Goal: Task Accomplishment & Management: Manage account settings

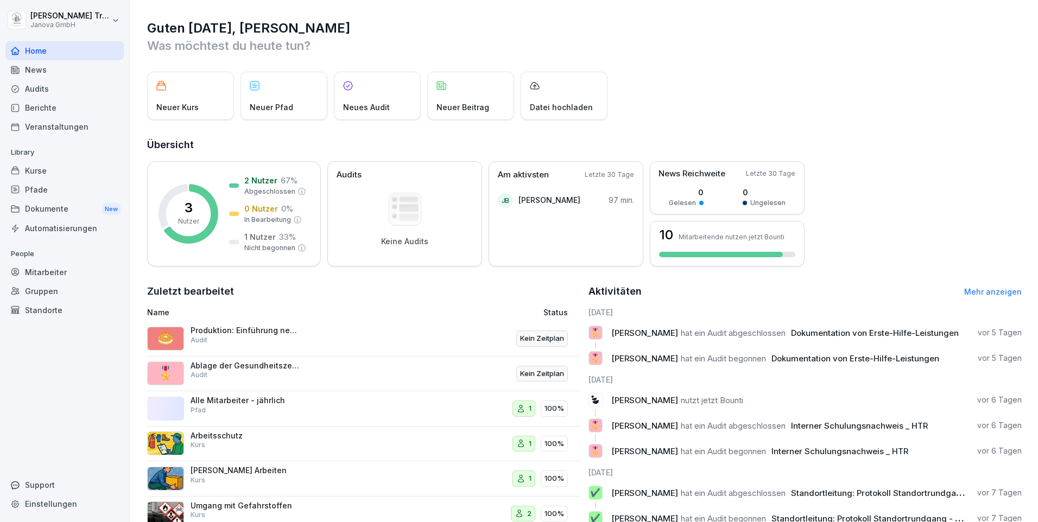
click at [39, 84] on div "Audits" at bounding box center [64, 88] width 118 height 19
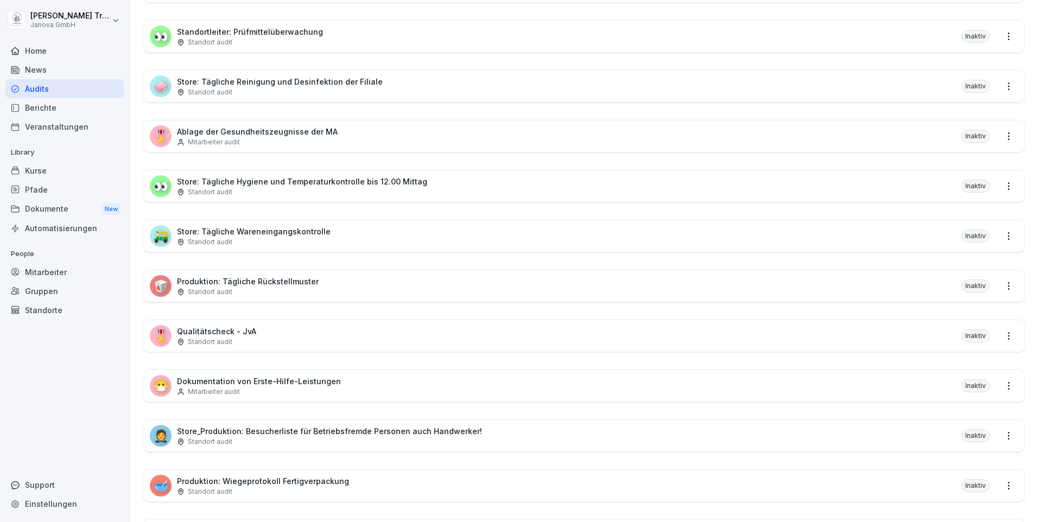
scroll to position [597, 0]
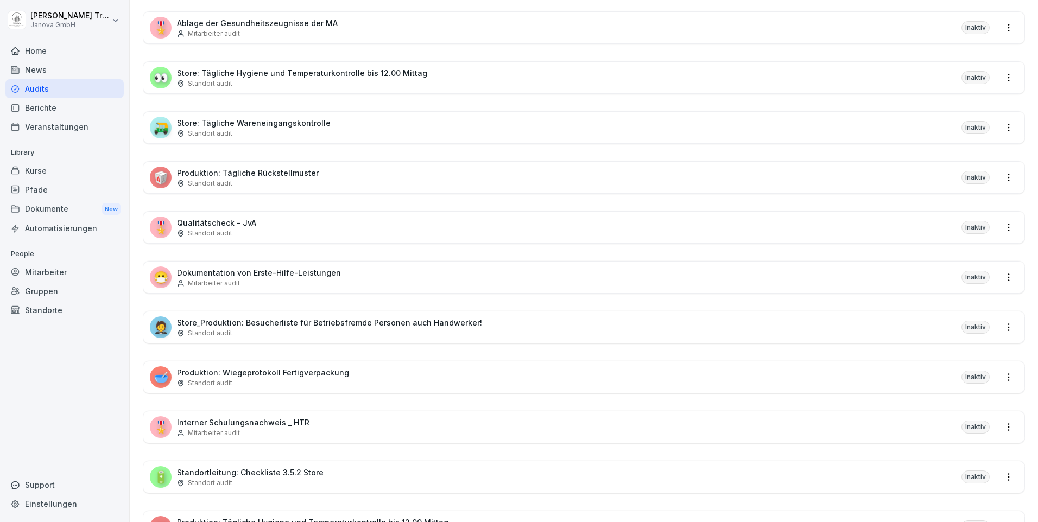
click at [332, 369] on p "Produktion: Wiegeprotokoll Fertigverpackung" at bounding box center [263, 372] width 172 height 11
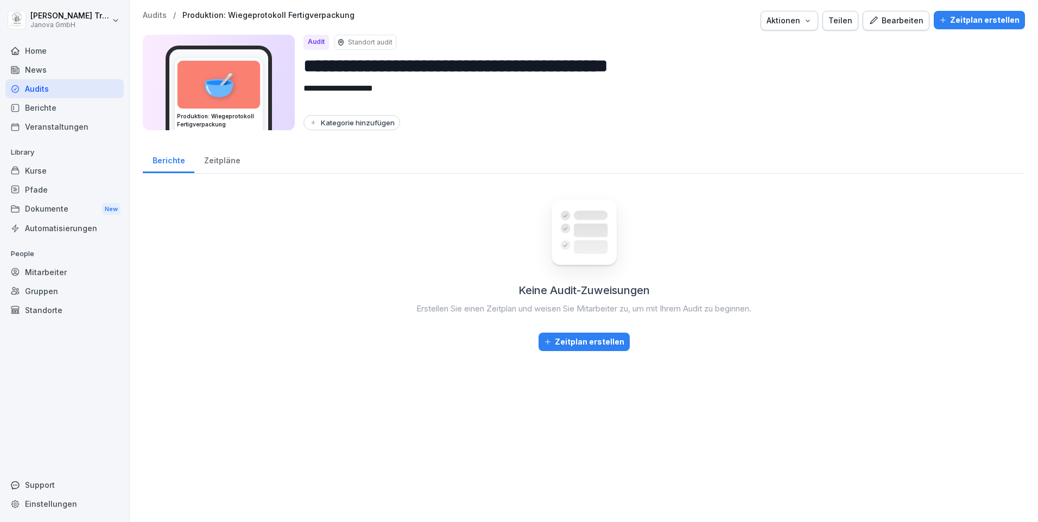
click at [909, 22] on div "Bearbeiten" at bounding box center [896, 21] width 55 height 12
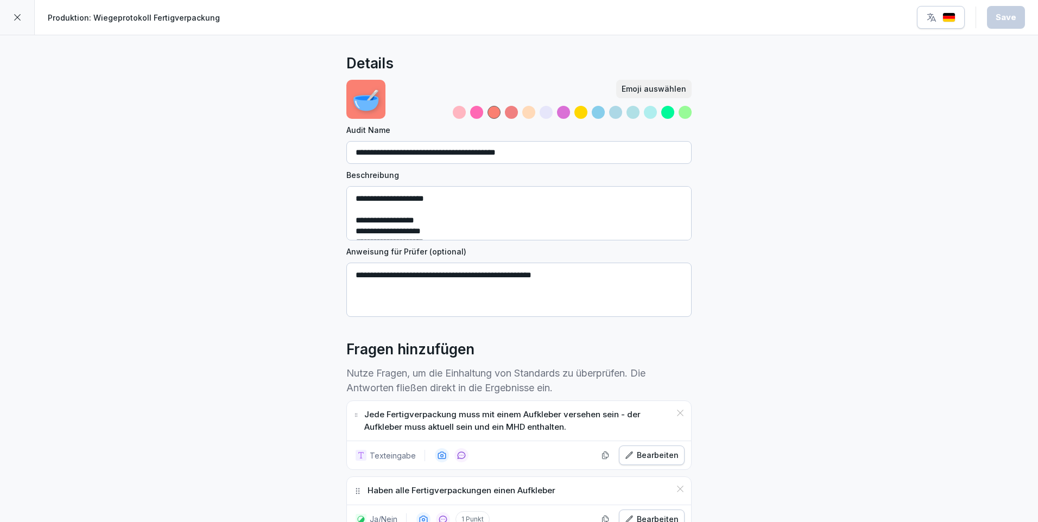
click at [21, 14] on icon at bounding box center [17, 17] width 9 height 9
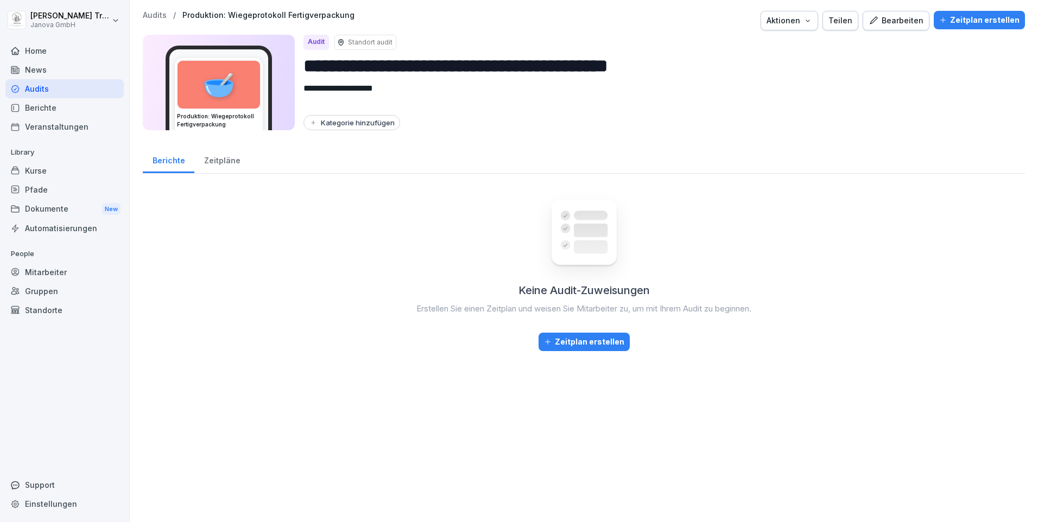
click at [51, 86] on div "Audits" at bounding box center [64, 88] width 118 height 19
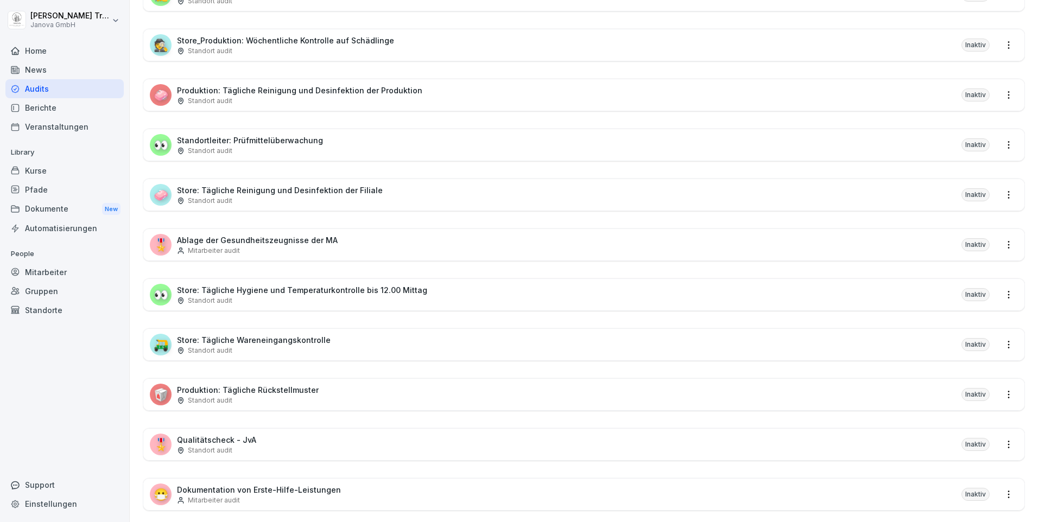
scroll to position [326, 0]
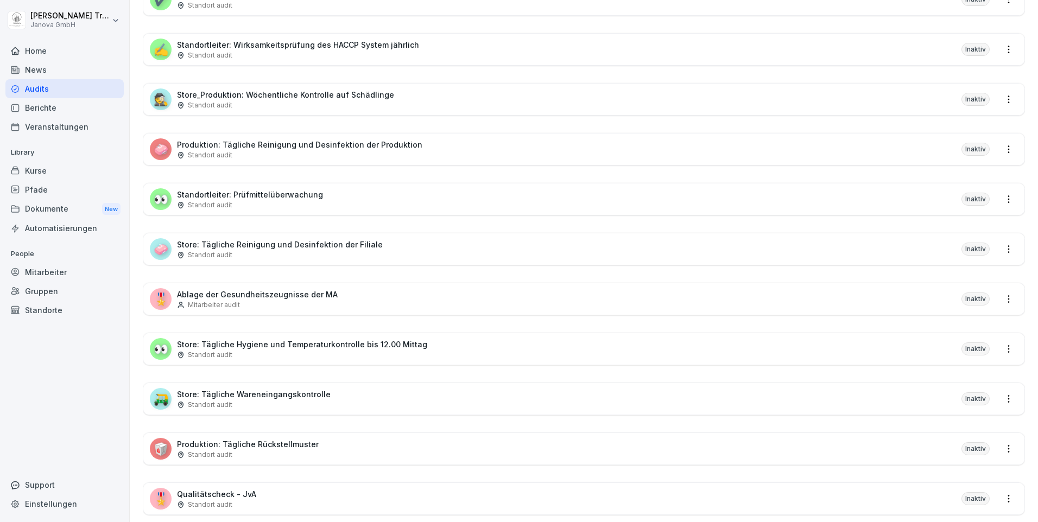
click at [256, 437] on div "🥡 Produktion: Tägliche Rückstellmuster Standort audit Inaktiv" at bounding box center [584, 449] width 882 height 32
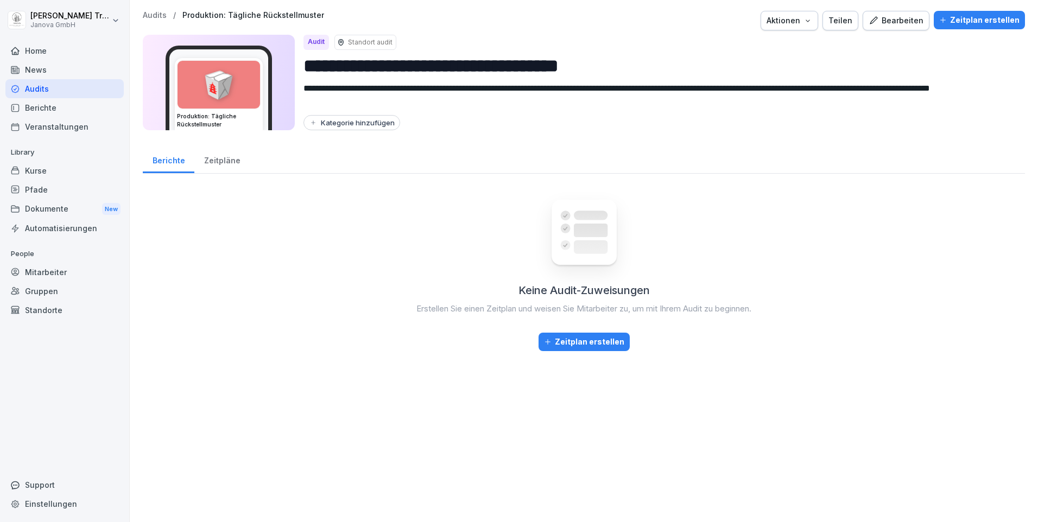
click at [903, 21] on div "Bearbeiten" at bounding box center [896, 21] width 55 height 12
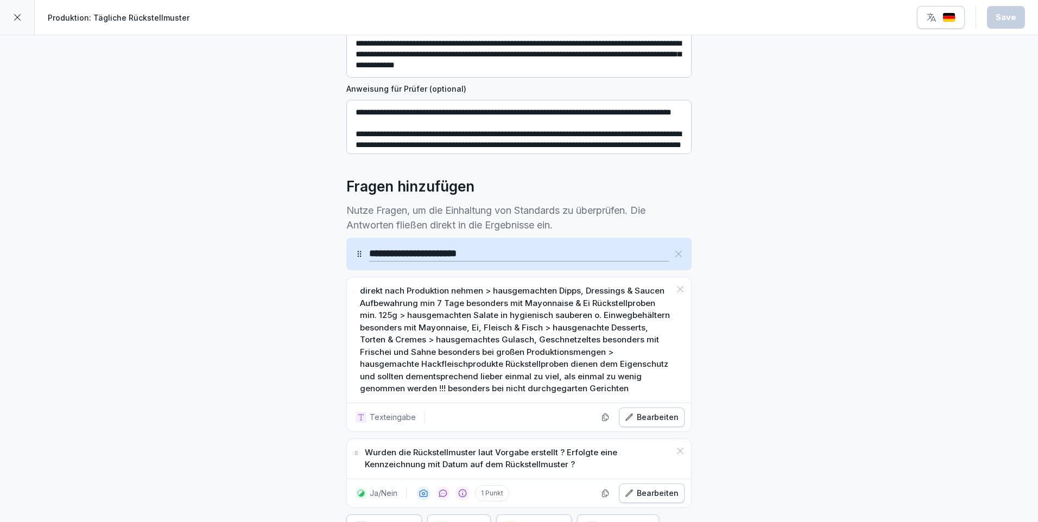
scroll to position [325, 0]
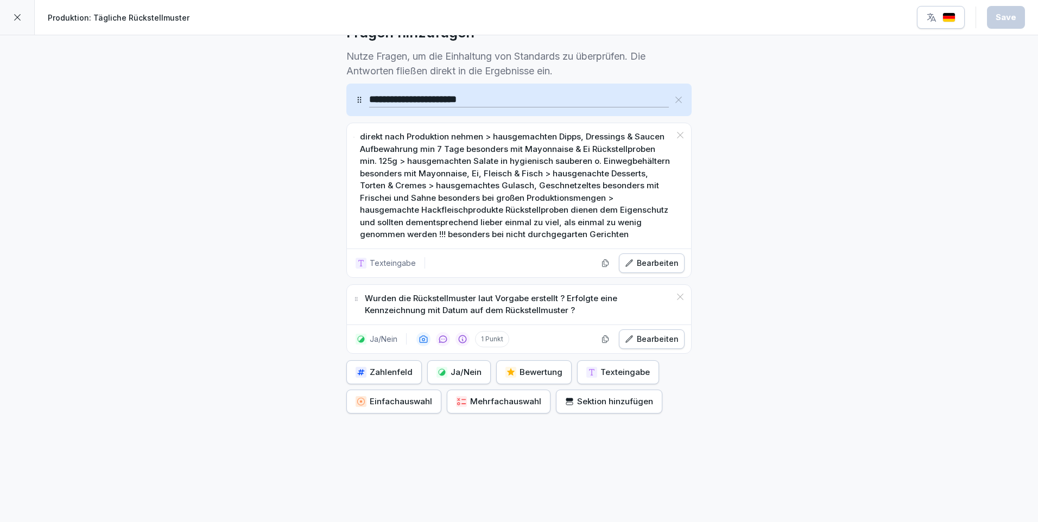
click at [21, 20] on icon at bounding box center [17, 17] width 9 height 9
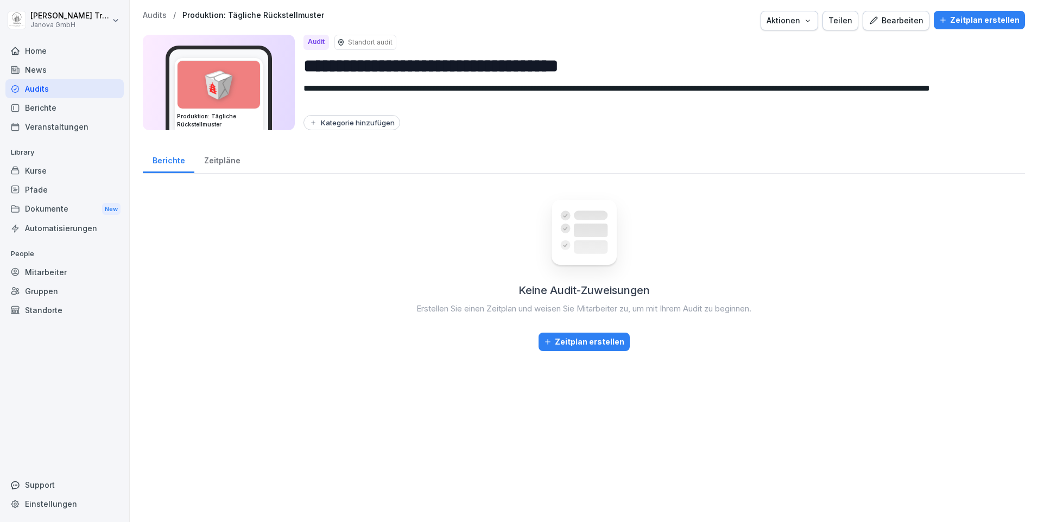
click at [46, 89] on div "Audits" at bounding box center [64, 88] width 118 height 19
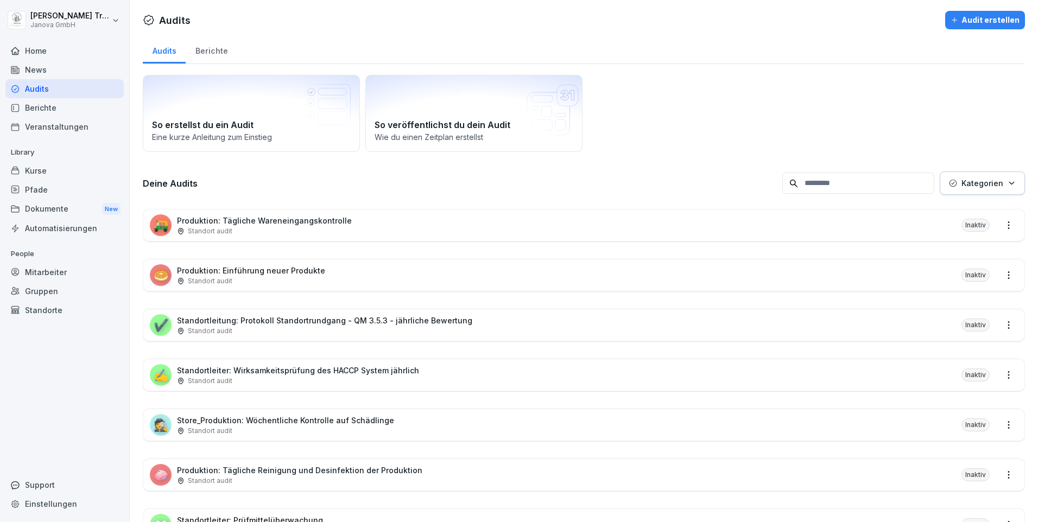
click at [45, 50] on div "Home" at bounding box center [64, 50] width 118 height 19
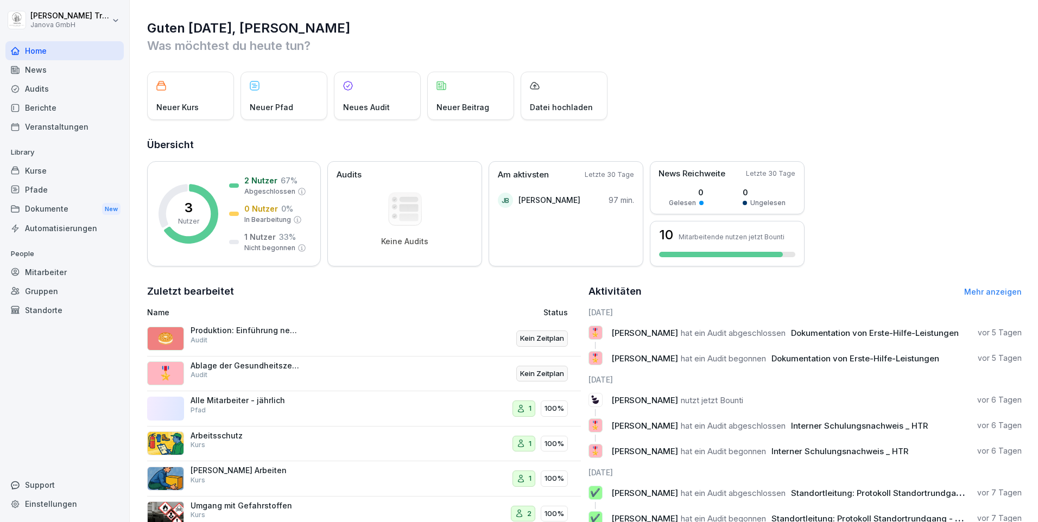
click at [266, 333] on p "Produktion: Einführung neuer Produkte" at bounding box center [245, 331] width 109 height 10
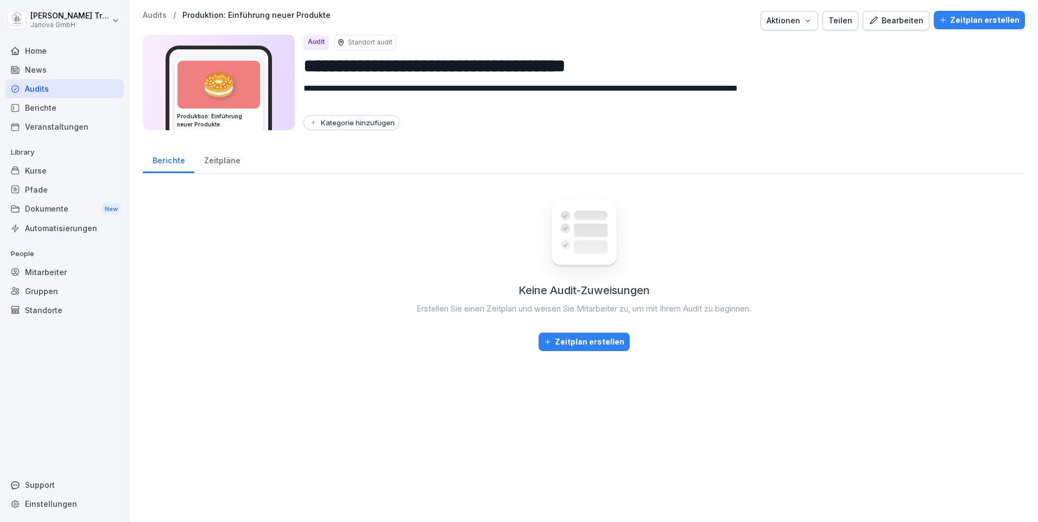
click at [897, 21] on div "Bearbeiten" at bounding box center [896, 21] width 55 height 12
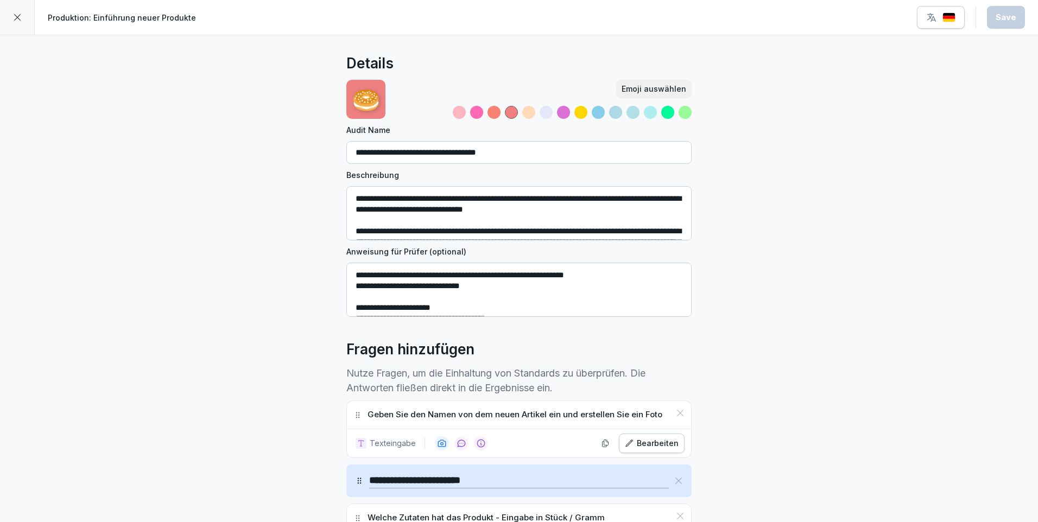
scroll to position [109, 0]
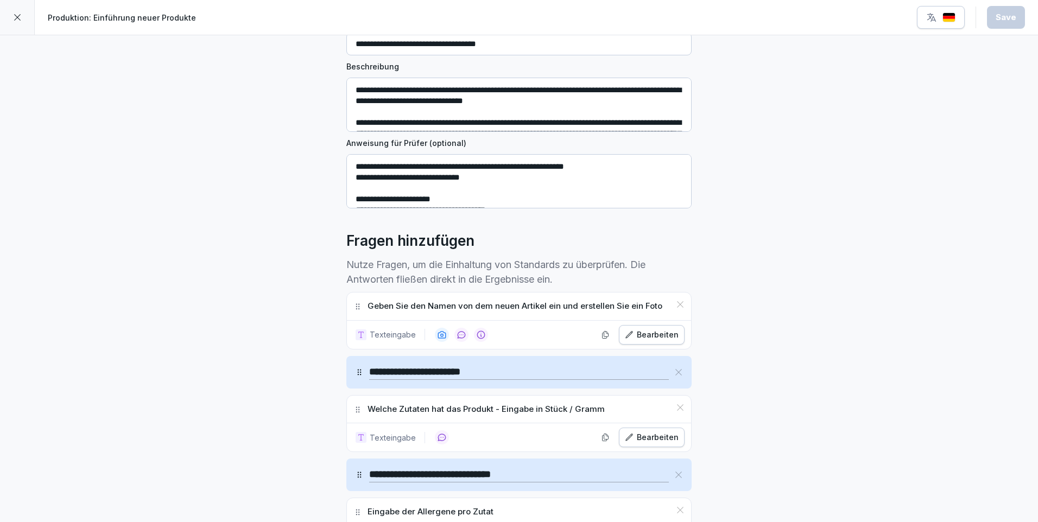
click at [635, 436] on div "Bearbeiten" at bounding box center [652, 438] width 54 height 12
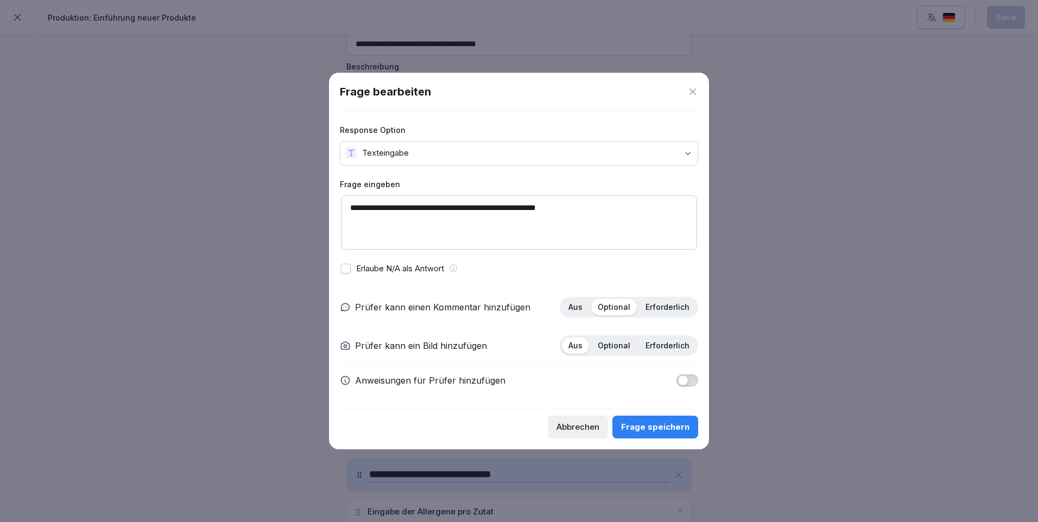
click at [589, 206] on textarea "**********" at bounding box center [519, 223] width 356 height 54
click at [352, 218] on textarea "**********" at bounding box center [519, 223] width 356 height 54
type textarea "**********"
click at [616, 342] on p "Optional" at bounding box center [614, 346] width 33 height 10
click at [667, 426] on div "Frage speichern" at bounding box center [655, 427] width 68 height 12
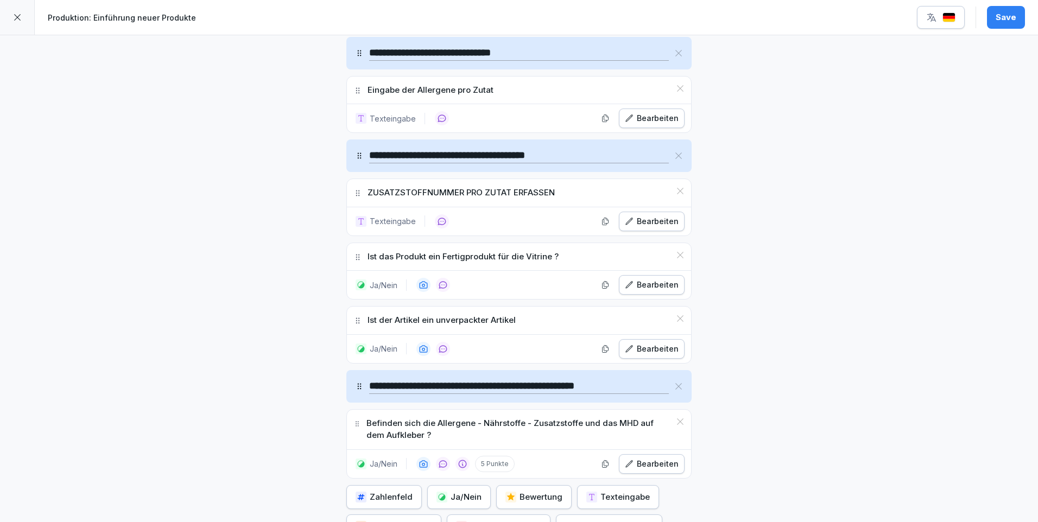
scroll to position [597, 0]
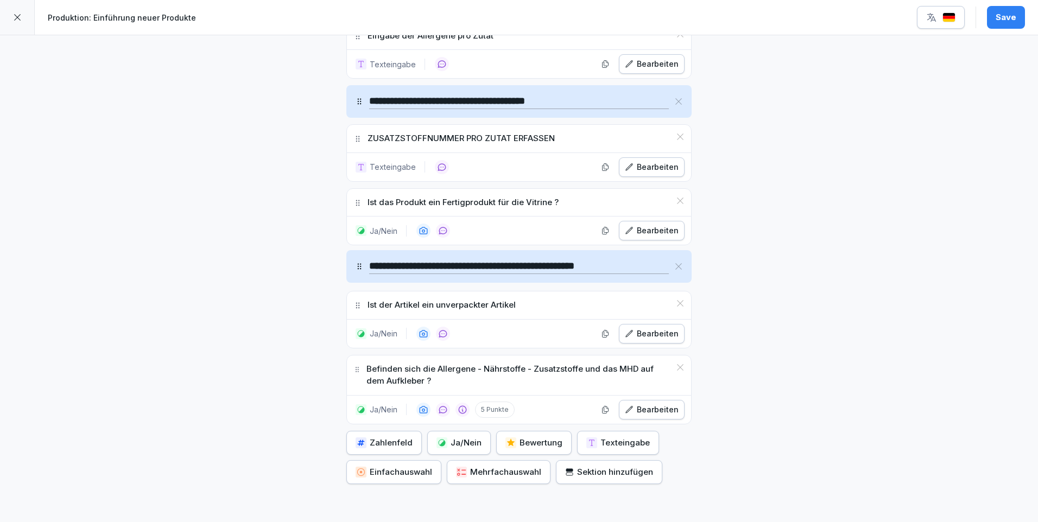
drag, startPoint x: 354, startPoint y: 334, endPoint x: 368, endPoint y: 268, distance: 67.3
click at [368, 268] on div "**********" at bounding box center [519, 266] width 345 height 33
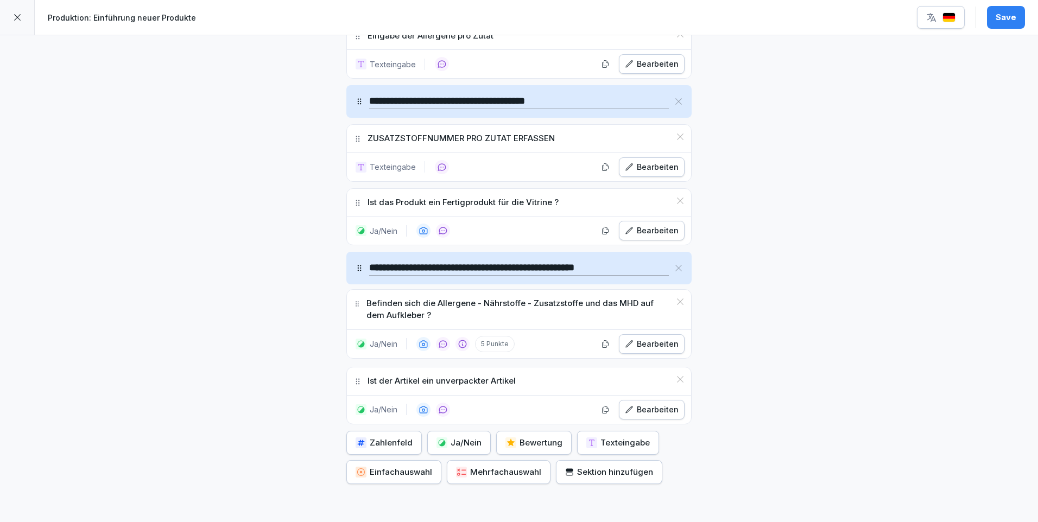
drag, startPoint x: 356, startPoint y: 366, endPoint x: 358, endPoint y: 303, distance: 63.6
click at [358, 303] on div "Befinden sich die Allergene - Nährstoffe - Zusatzstoffe und das MHD auf dem Auf…" at bounding box center [519, 310] width 344 height 40
click at [647, 413] on div "Bearbeiten" at bounding box center [652, 410] width 54 height 12
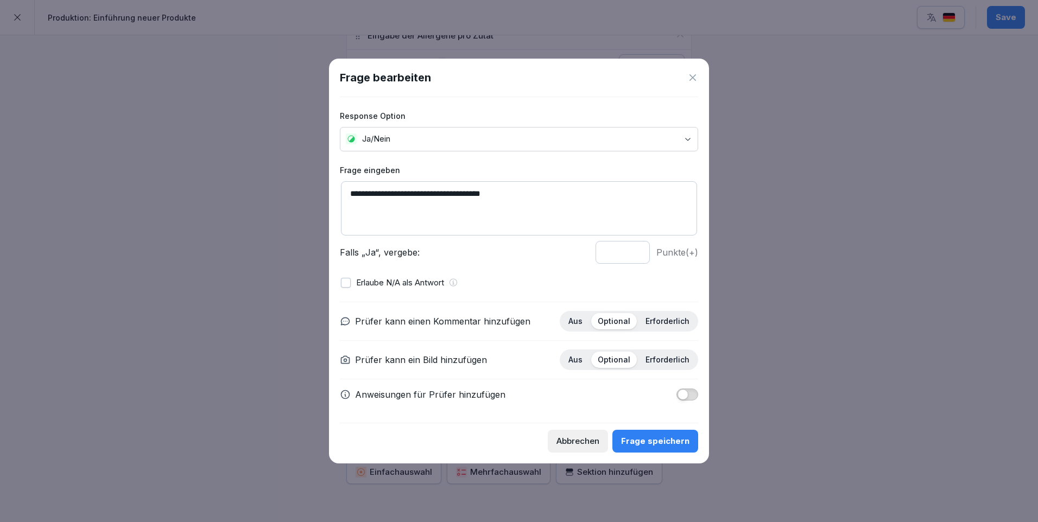
click at [513, 192] on textarea "**********" at bounding box center [519, 208] width 356 height 54
type textarea "**********"
click at [672, 445] on div "Frage speichern" at bounding box center [655, 442] width 68 height 12
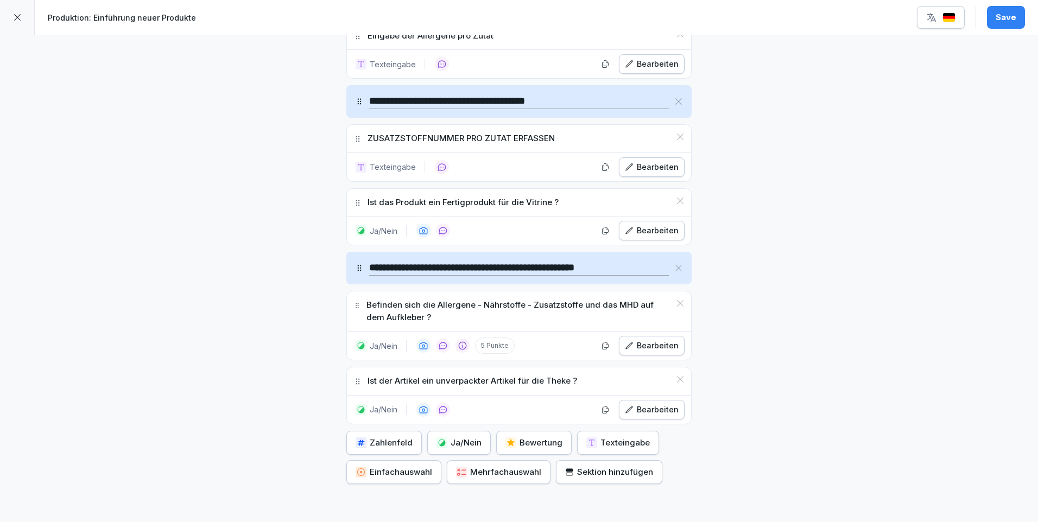
click at [475, 440] on div "Ja/Nein" at bounding box center [459, 443] width 45 height 12
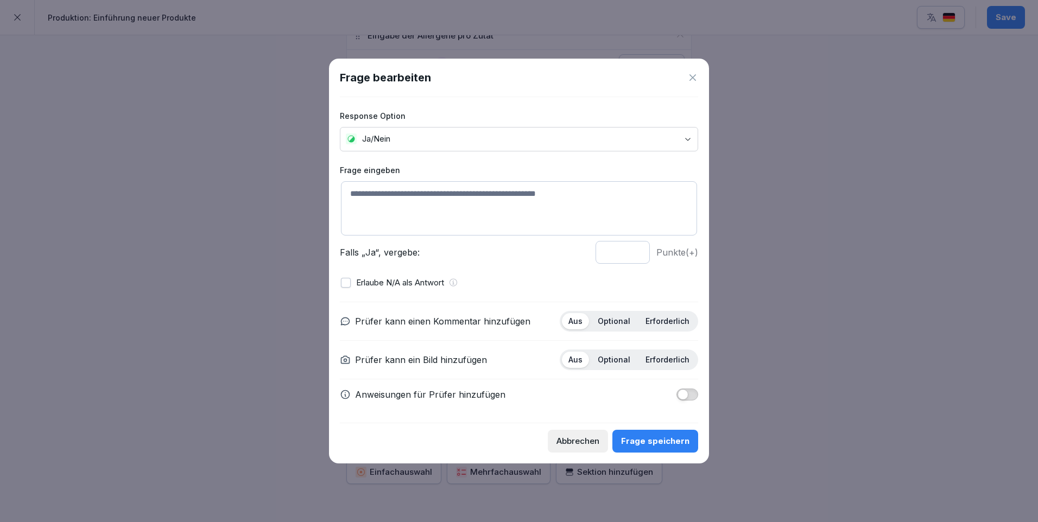
click at [386, 196] on textarea at bounding box center [519, 208] width 356 height 54
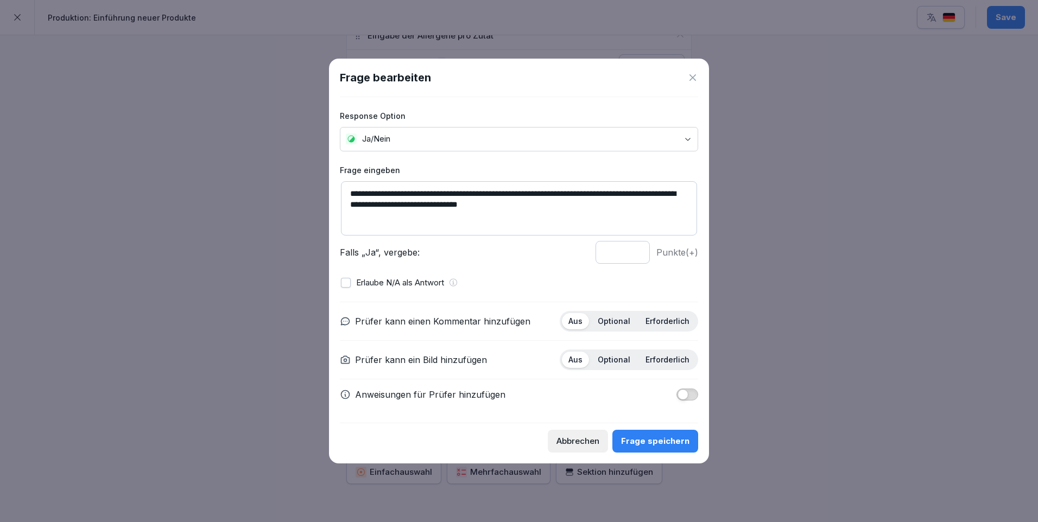
type textarea "**********"
type input "*"
click at [637, 257] on input "*" at bounding box center [623, 252] width 54 height 23
click at [618, 317] on p "Optional" at bounding box center [614, 322] width 33 height 10
click at [660, 445] on div "Frage speichern" at bounding box center [655, 442] width 68 height 12
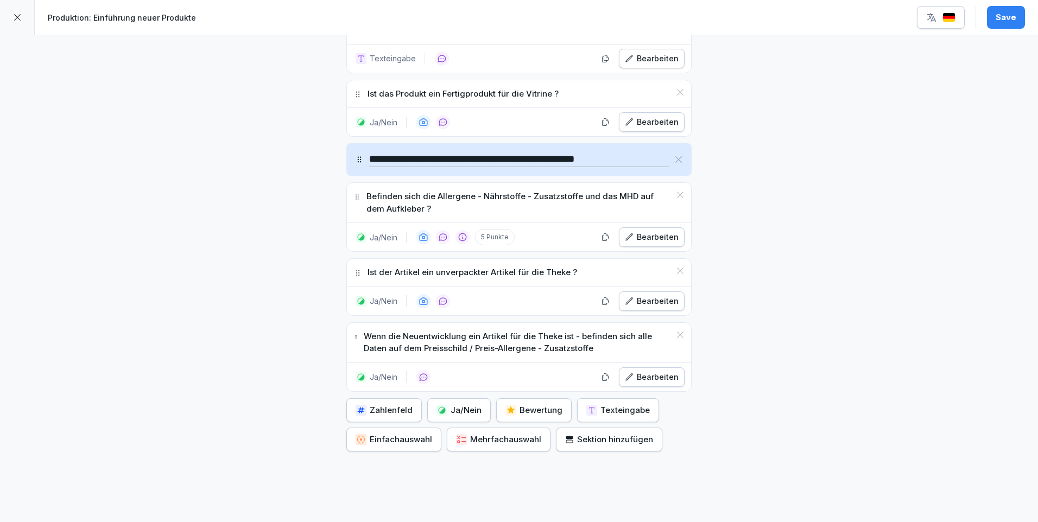
scroll to position [752, 0]
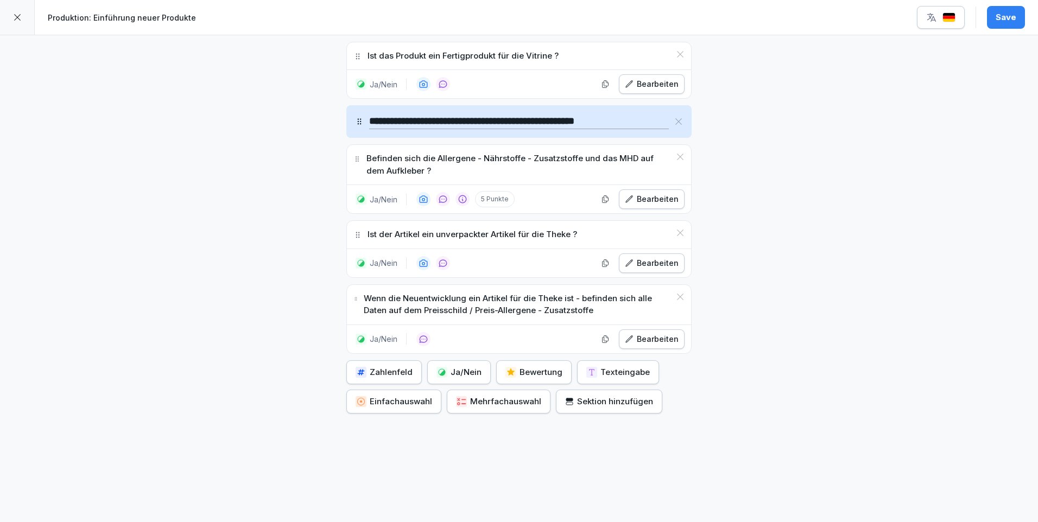
click at [599, 396] on div "Sektion hinzufügen" at bounding box center [609, 402] width 88 height 12
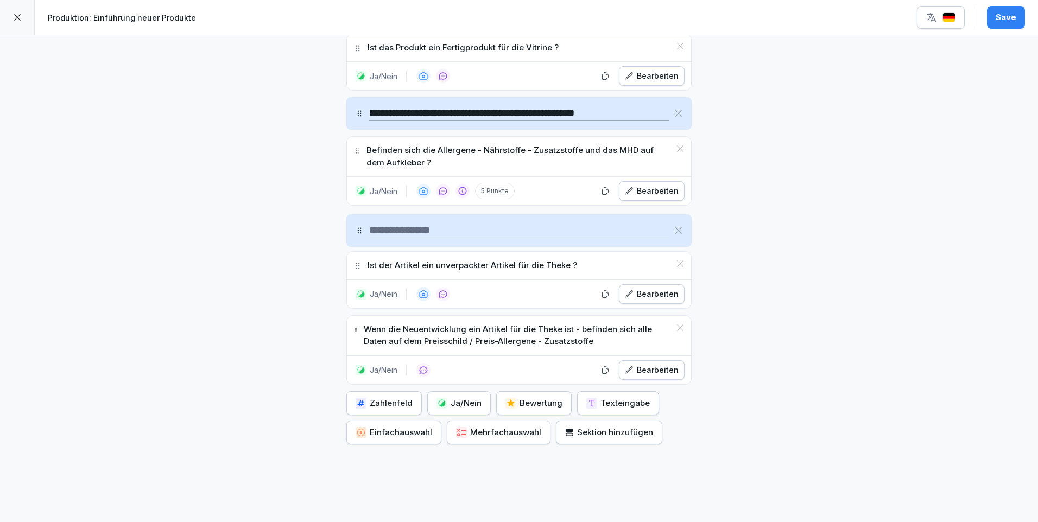
drag, startPoint x: 358, startPoint y: 370, endPoint x: 353, endPoint y: 232, distance: 138.1
click at [355, 232] on icon at bounding box center [359, 230] width 9 height 9
click at [373, 229] on input at bounding box center [519, 228] width 300 height 15
type input "**********"
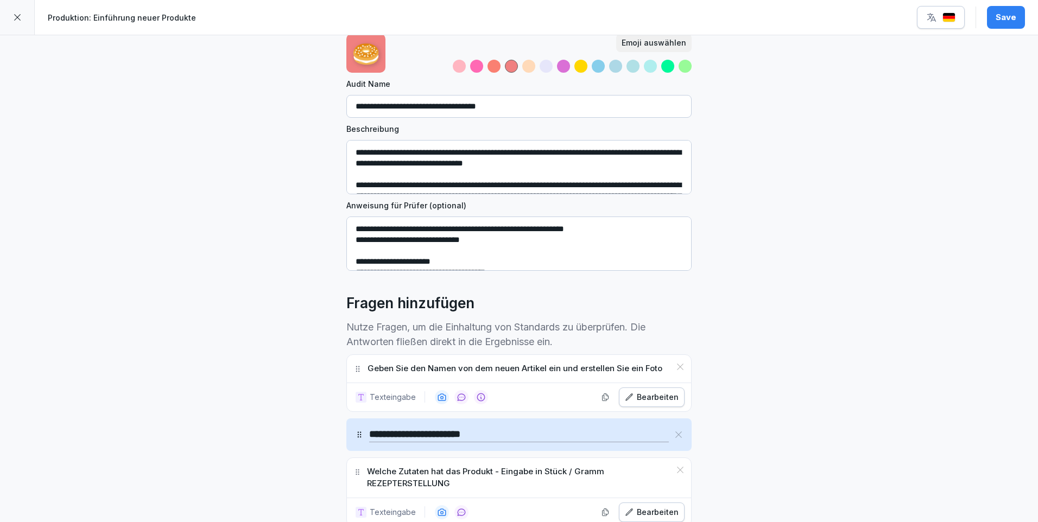
scroll to position [263, 0]
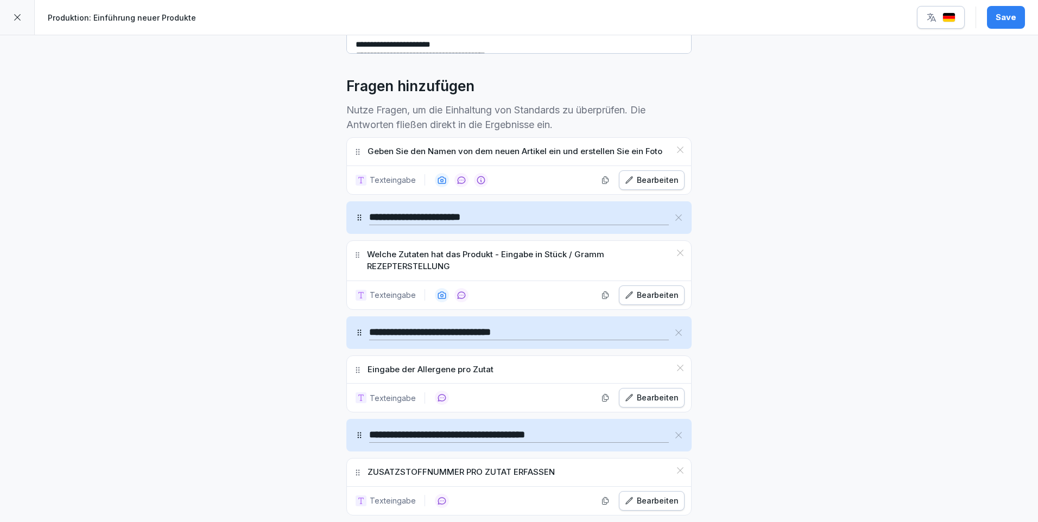
click at [1008, 18] on div "Save" at bounding box center [1006, 17] width 21 height 12
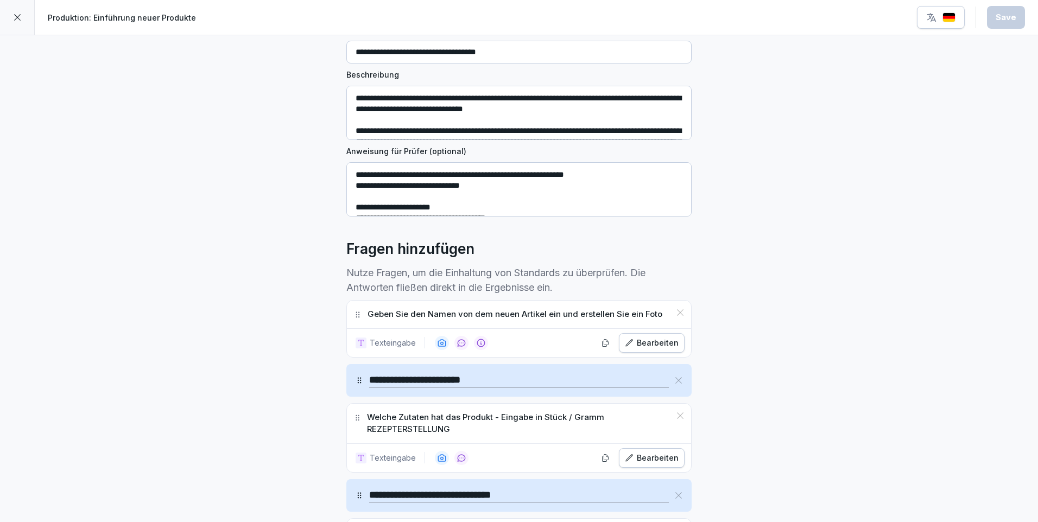
scroll to position [155, 0]
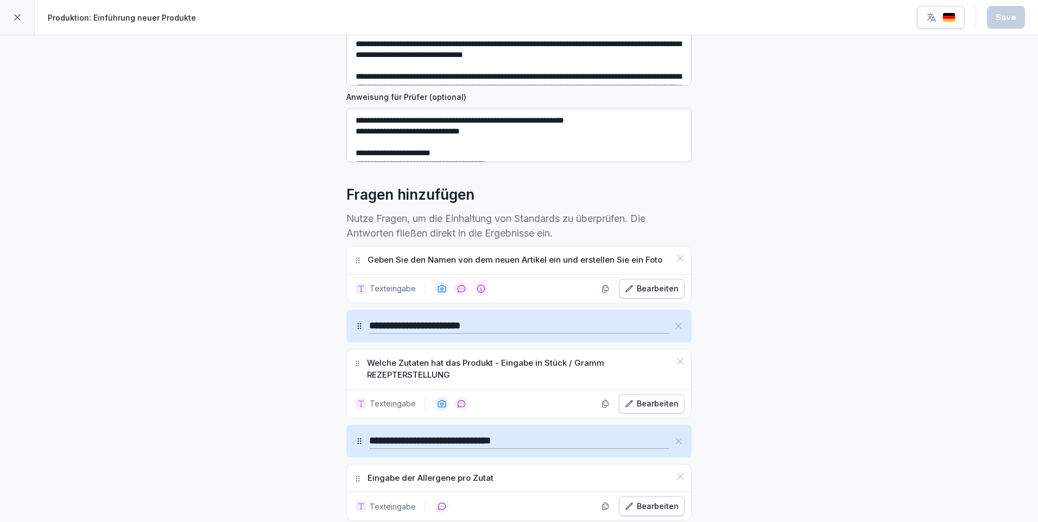
click at [491, 218] on p "Nutze Fragen, um die Einhaltung von Standards zu überprüfen. Die Antworten flie…" at bounding box center [519, 225] width 345 height 29
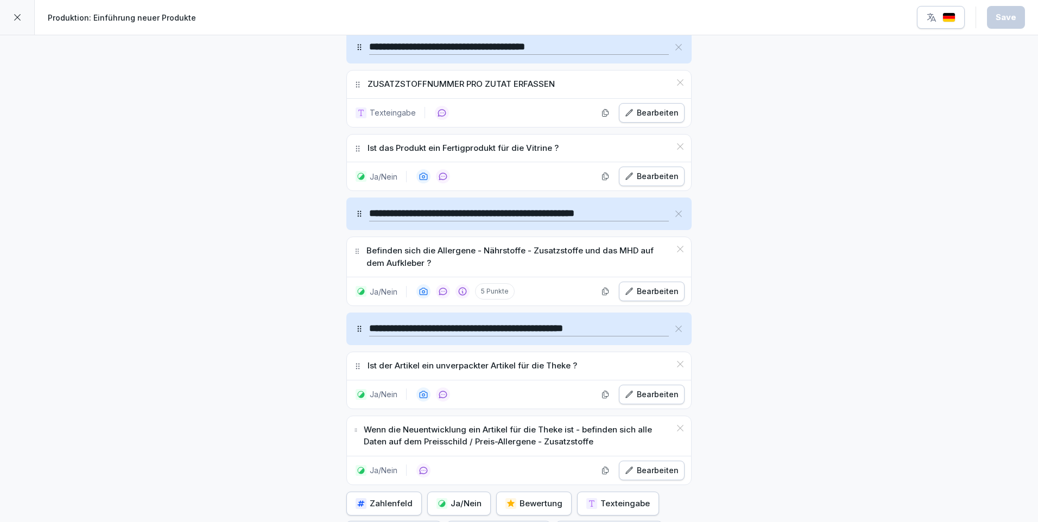
scroll to position [791, 0]
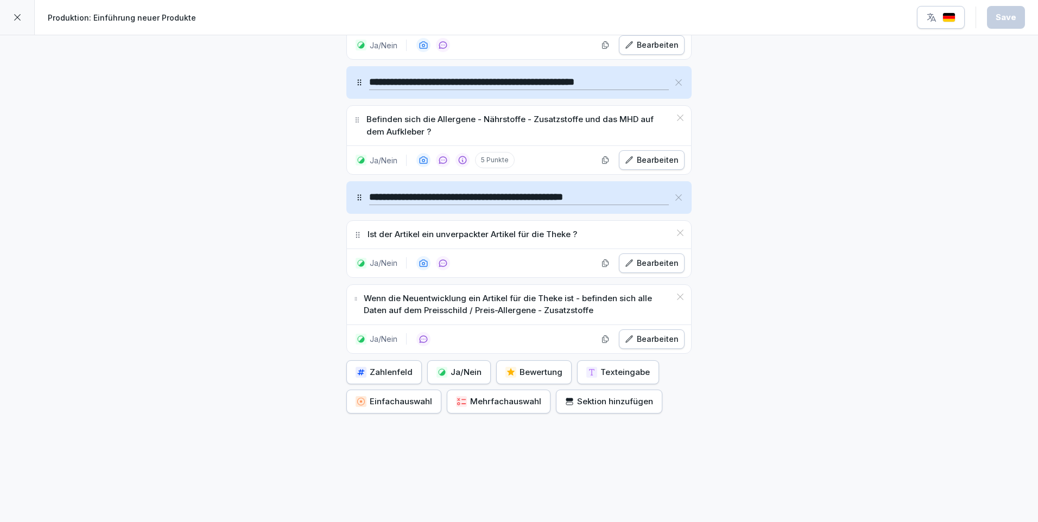
click at [626, 396] on div "Sektion hinzufügen" at bounding box center [609, 402] width 88 height 12
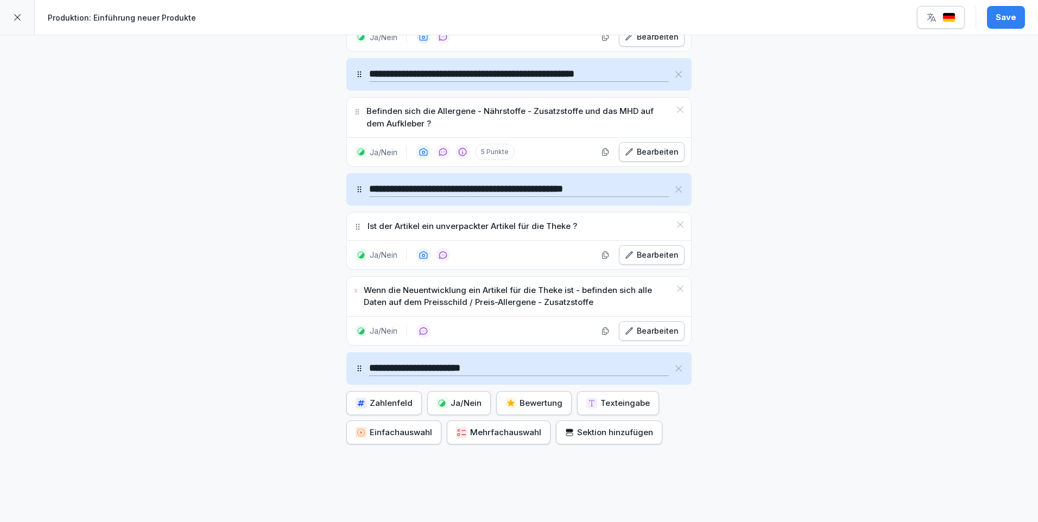
type input "**********"
click at [468, 404] on div "Ja/Nein" at bounding box center [459, 404] width 45 height 12
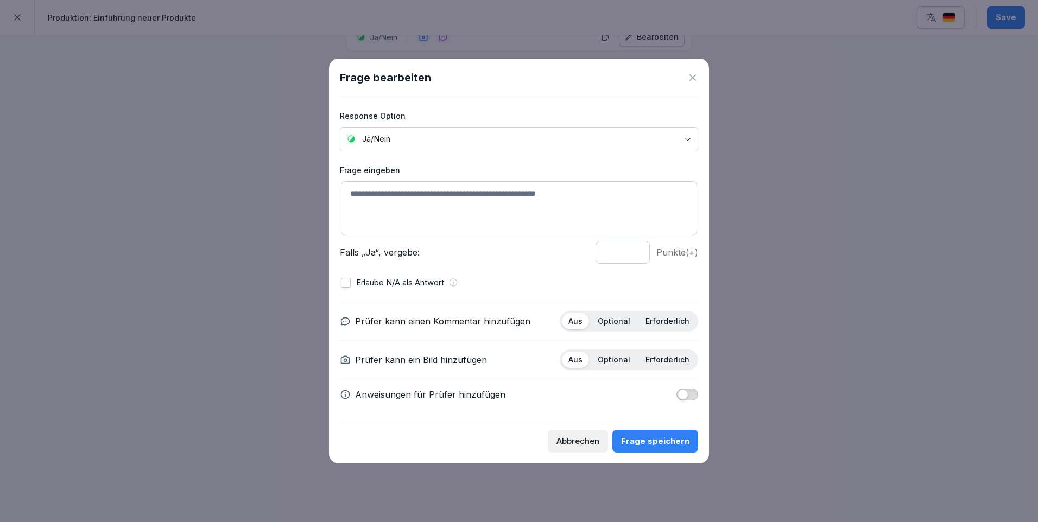
click at [362, 196] on textarea at bounding box center [519, 208] width 356 height 54
type textarea "**********"
type input "*"
click at [635, 255] on input "*" at bounding box center [623, 252] width 54 height 23
click at [622, 322] on p "Optional" at bounding box center [614, 322] width 33 height 10
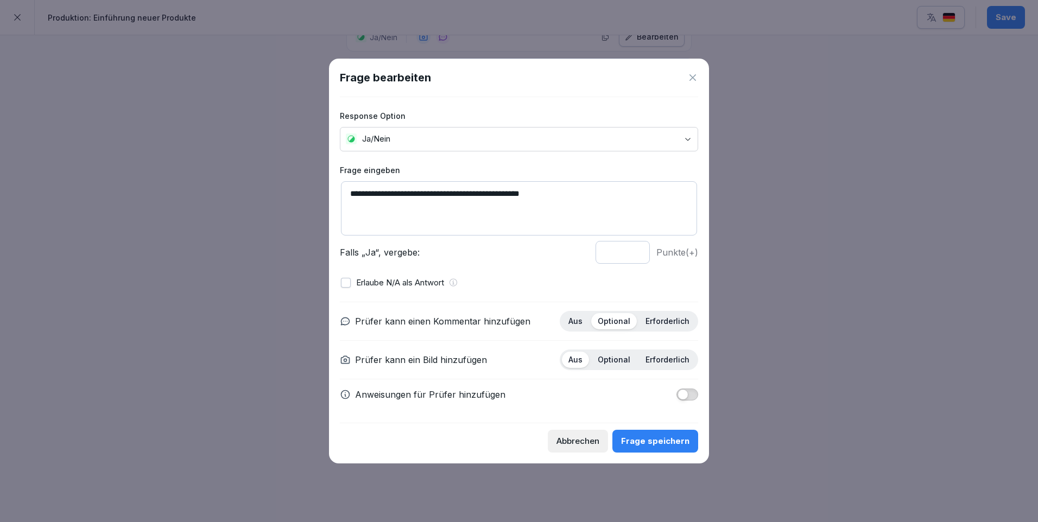
click at [682, 364] on p "Erforderlich" at bounding box center [668, 360] width 44 height 10
click at [666, 448] on button "Frage speichern" at bounding box center [656, 441] width 86 height 23
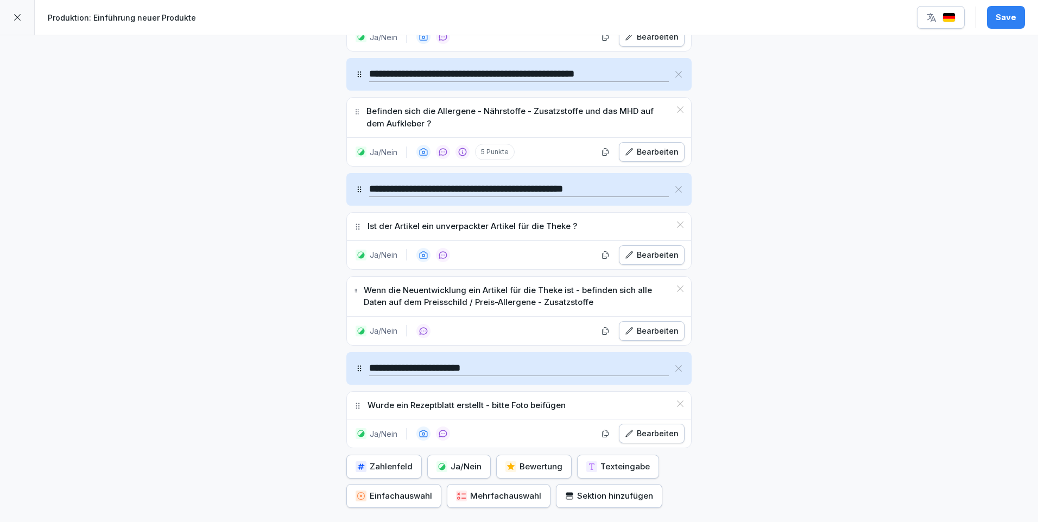
click at [460, 465] on div "Ja/Nein" at bounding box center [459, 467] width 45 height 12
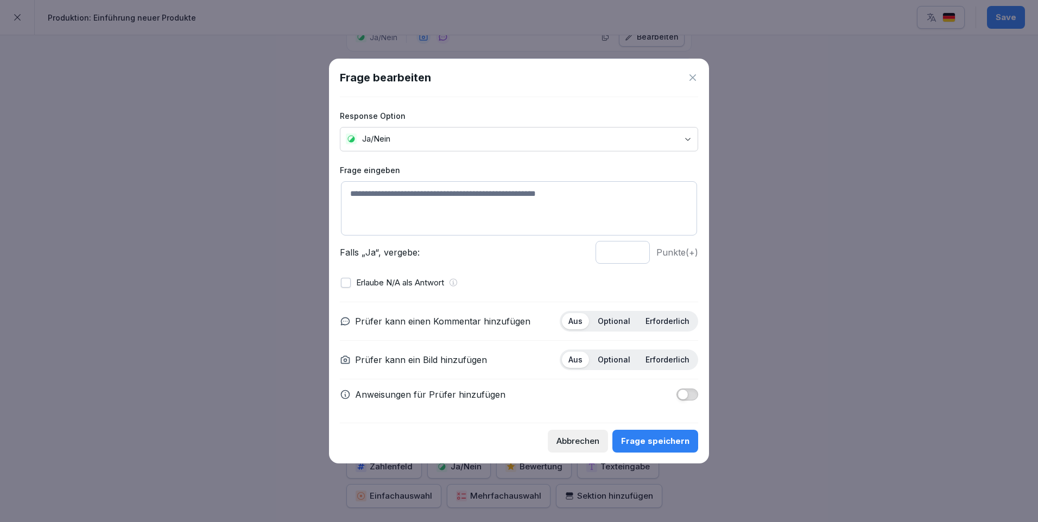
click at [366, 194] on textarea at bounding box center [519, 208] width 356 height 54
click at [369, 203] on textarea "**********" at bounding box center [519, 208] width 356 height 54
type textarea "**********"
click at [625, 320] on p "Optional" at bounding box center [614, 322] width 33 height 10
drag, startPoint x: 672, startPoint y: 356, endPoint x: 696, endPoint y: 374, distance: 30.2
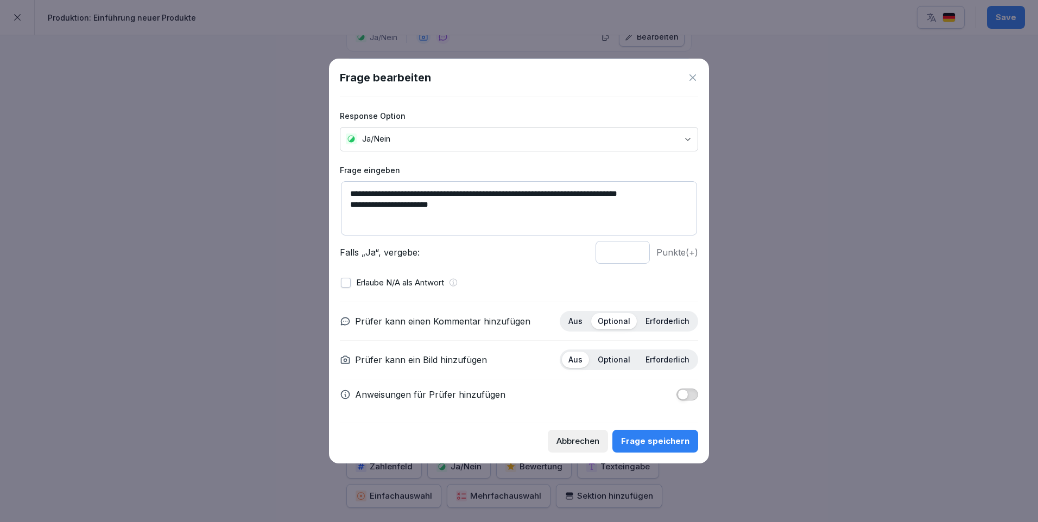
click at [672, 356] on p "Erforderlich" at bounding box center [668, 360] width 44 height 10
click at [669, 436] on div "Frage speichern" at bounding box center [655, 442] width 68 height 12
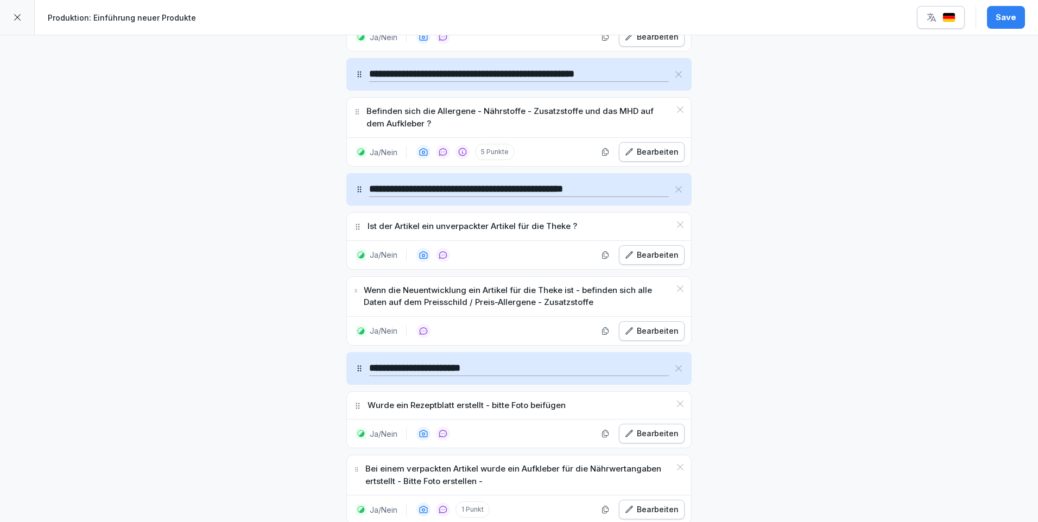
scroll to position [900, 0]
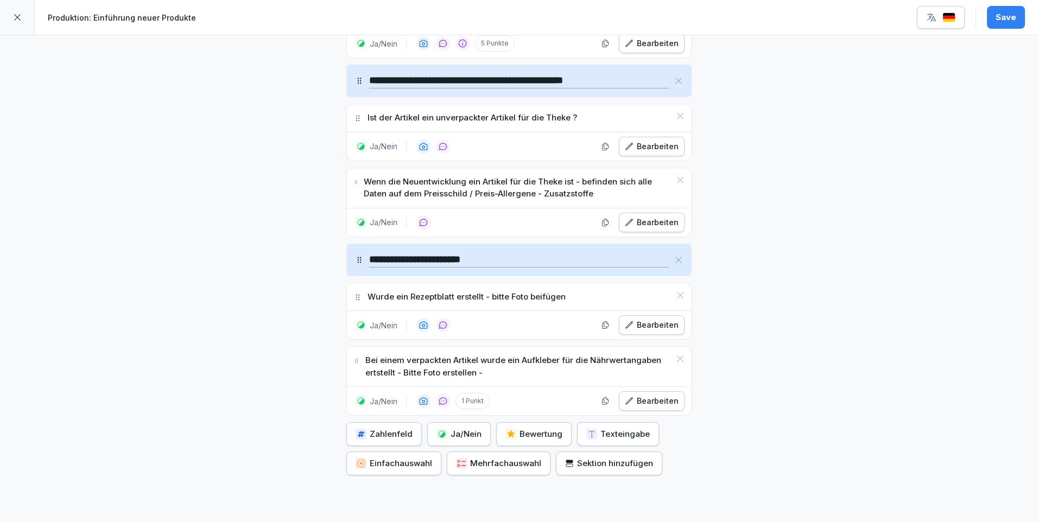
click at [458, 429] on div "Ja/Nein" at bounding box center [459, 435] width 45 height 12
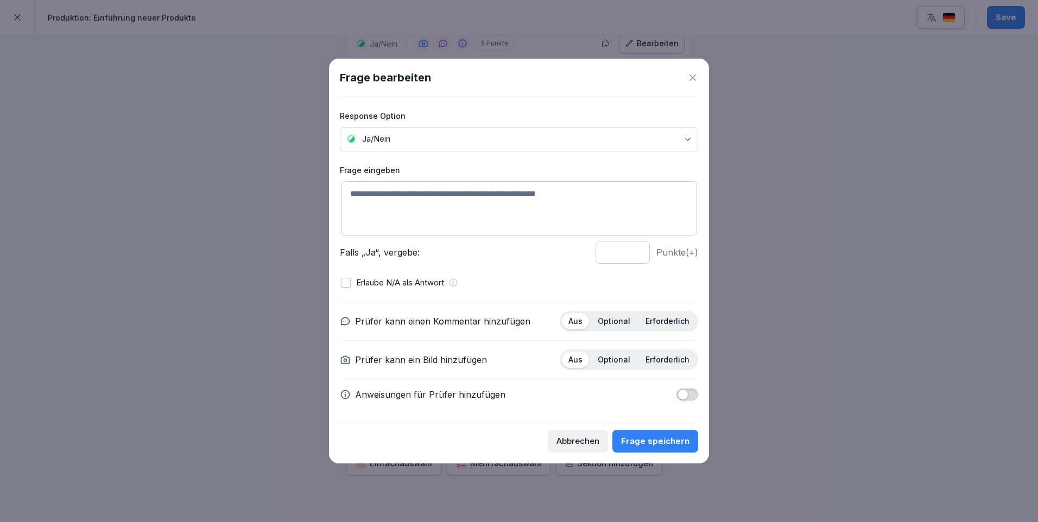
drag, startPoint x: 367, startPoint y: 190, endPoint x: 402, endPoint y: 185, distance: 36.1
click at [374, 188] on textarea at bounding box center [519, 208] width 356 height 54
type textarea "*"
type textarea "**********"
click at [617, 323] on p "Optional" at bounding box center [614, 322] width 33 height 10
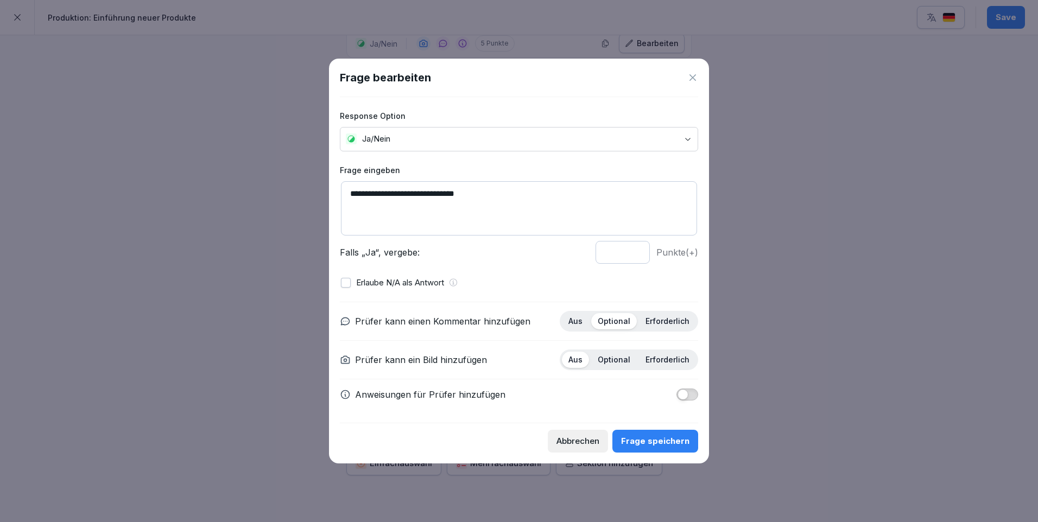
click at [672, 438] on div "Frage speichern" at bounding box center [655, 442] width 68 height 12
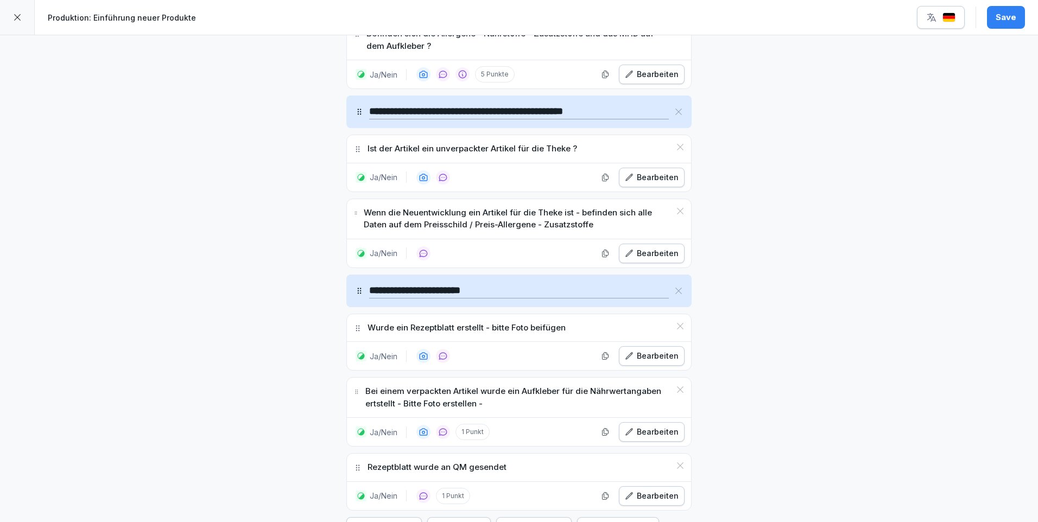
scroll to position [978, 0]
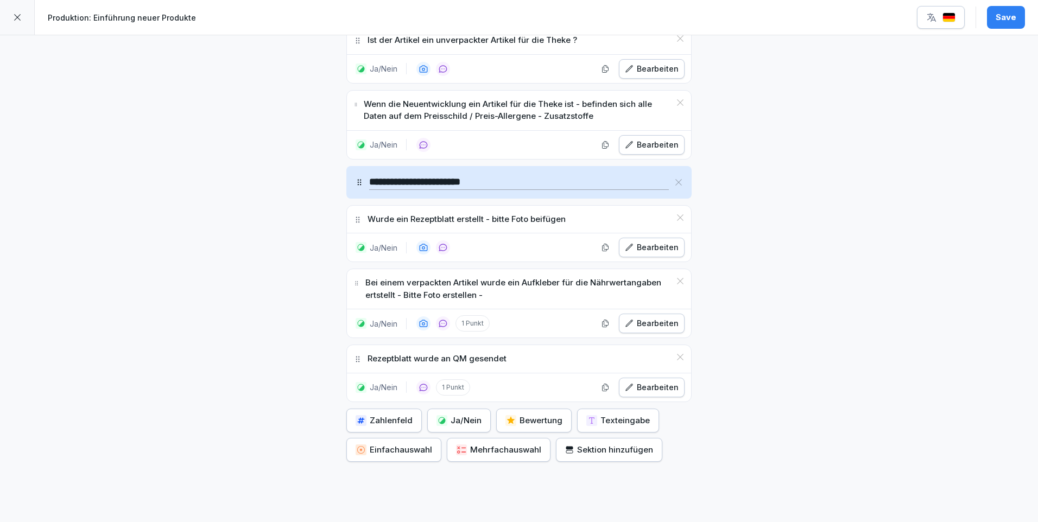
click at [650, 331] on button "Bearbeiten" at bounding box center [652, 324] width 66 height 20
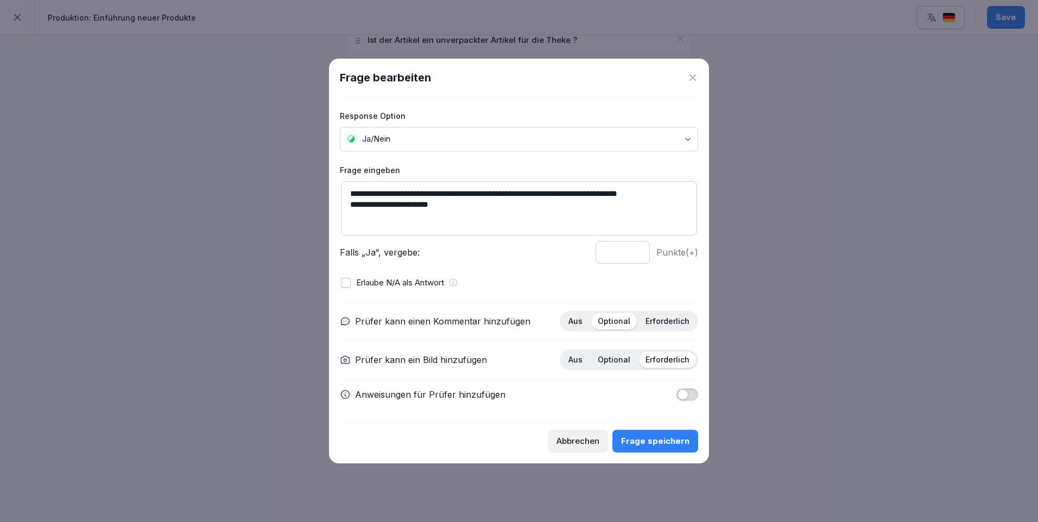
click at [650, 193] on textarea "**********" at bounding box center [519, 208] width 356 height 54
type textarea "**********"
click at [648, 412] on div "**********" at bounding box center [519, 260] width 358 height 326
click at [665, 447] on div "Frage speichern" at bounding box center [655, 442] width 68 height 12
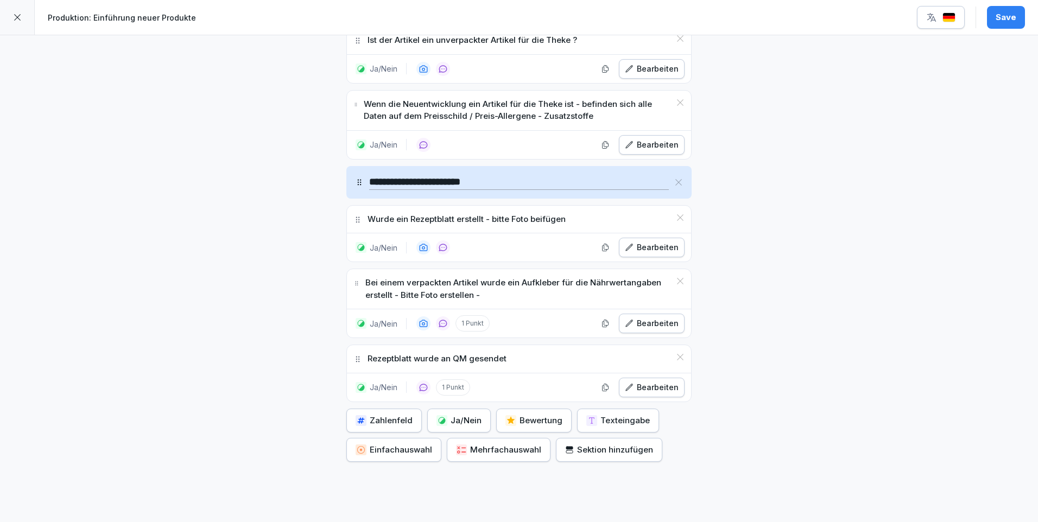
click at [1019, 14] on button "Save" at bounding box center [1006, 17] width 38 height 23
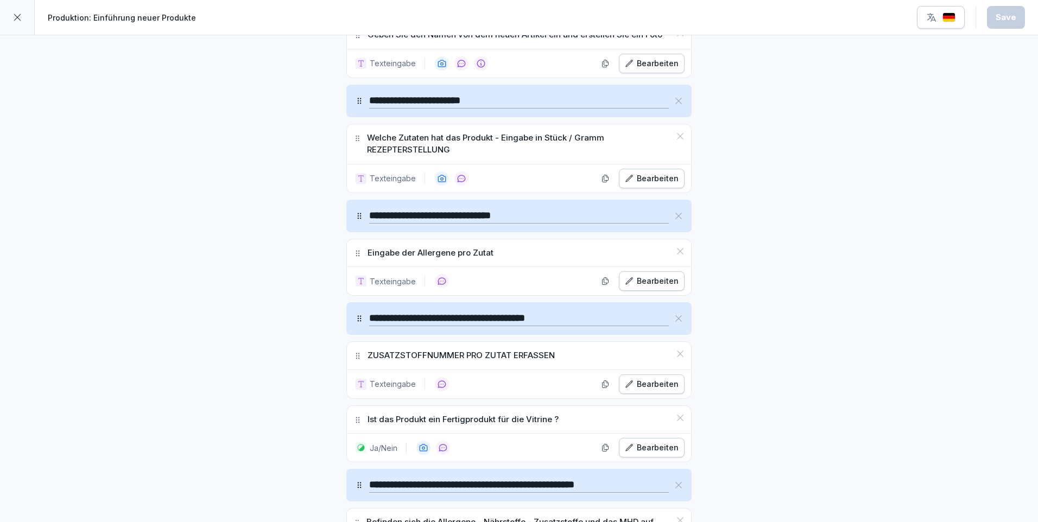
scroll to position [0, 0]
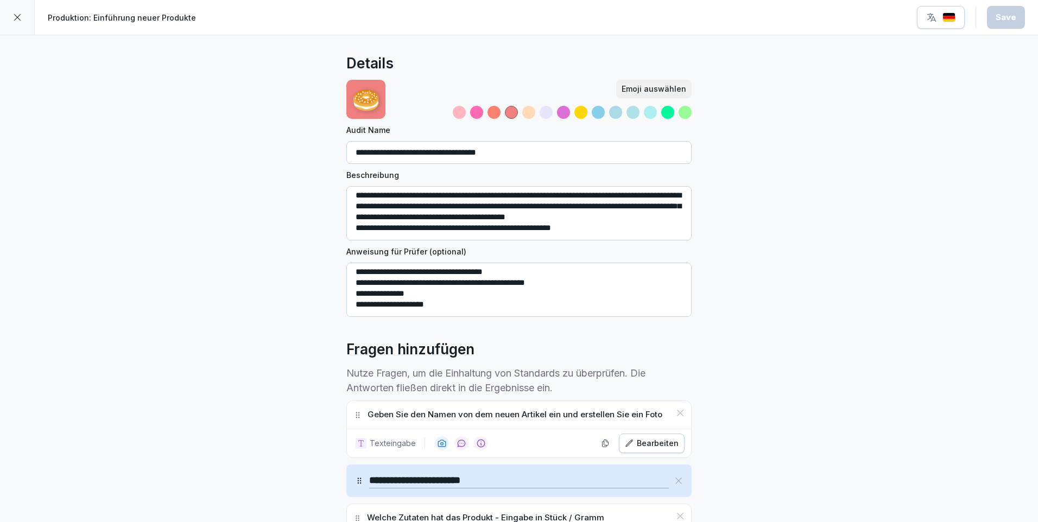
click at [15, 15] on icon at bounding box center [17, 17] width 7 height 7
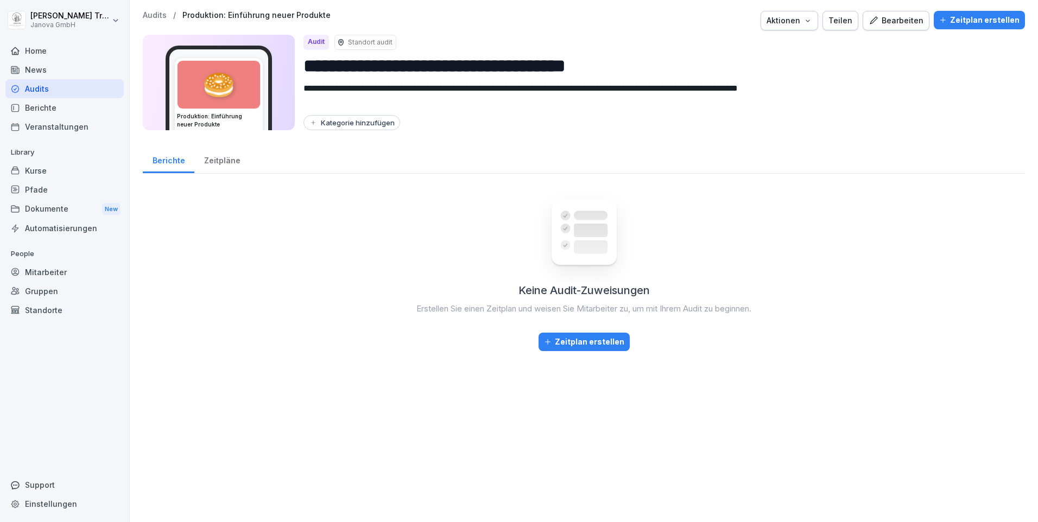
click at [44, 310] on div "Standorte" at bounding box center [64, 310] width 118 height 19
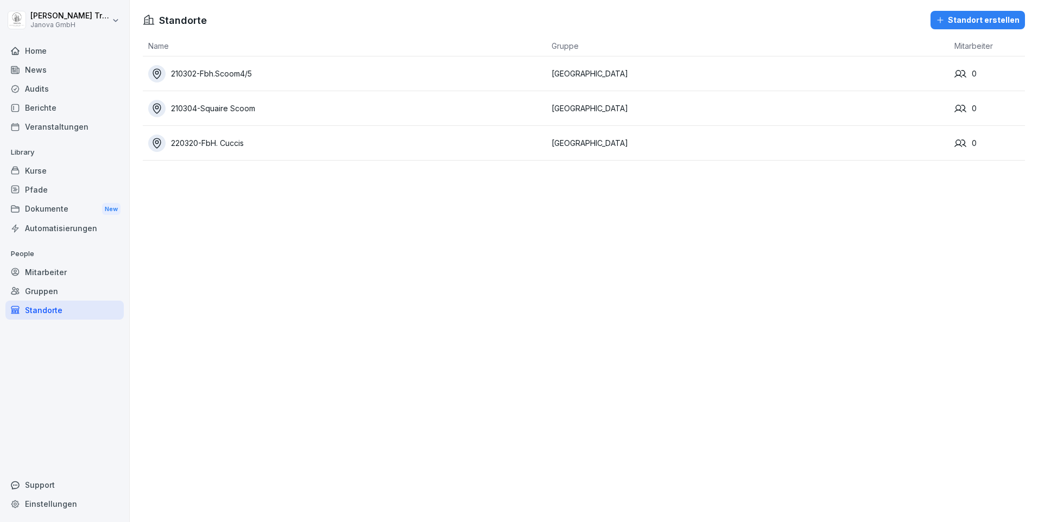
click at [967, 18] on div "Standort erstellen" at bounding box center [978, 20] width 84 height 12
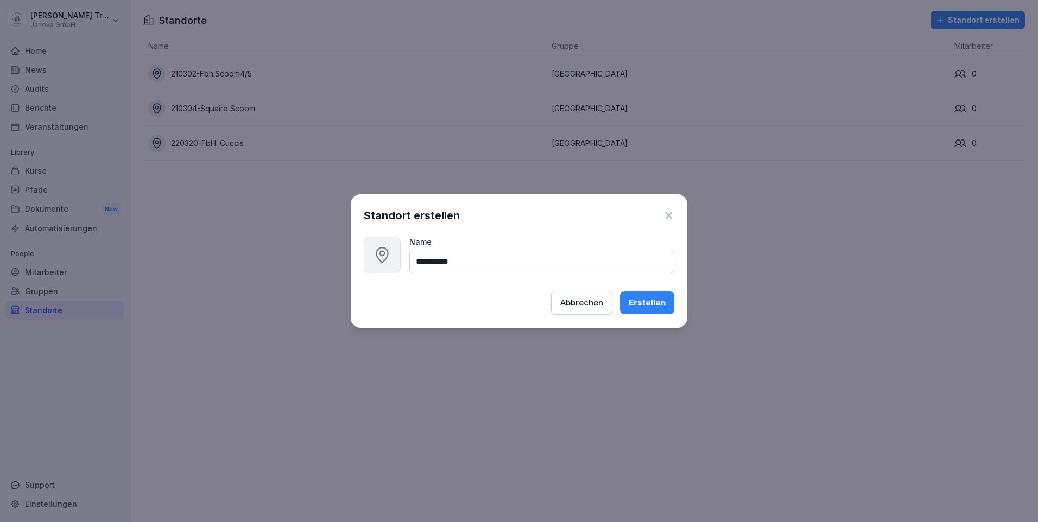
type input "**********"
click at [662, 303] on div "Erstellen" at bounding box center [647, 303] width 37 height 12
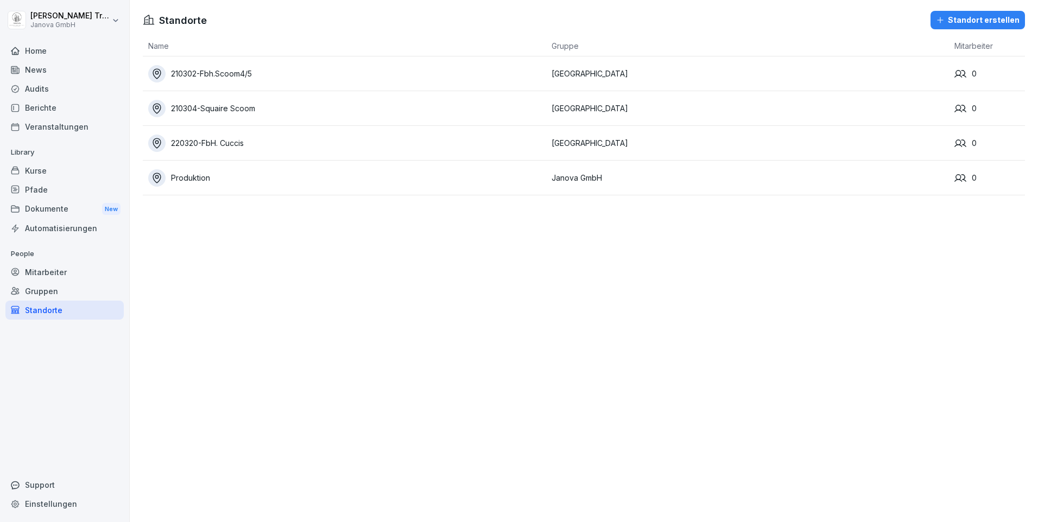
click at [176, 177] on div "Produktion" at bounding box center [347, 177] width 398 height 17
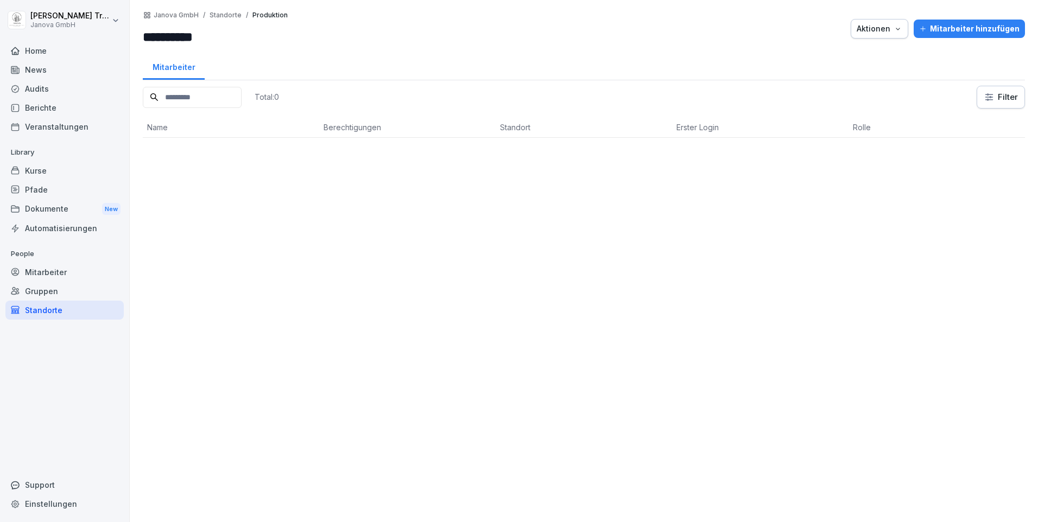
click at [32, 311] on div "Standorte" at bounding box center [64, 310] width 118 height 19
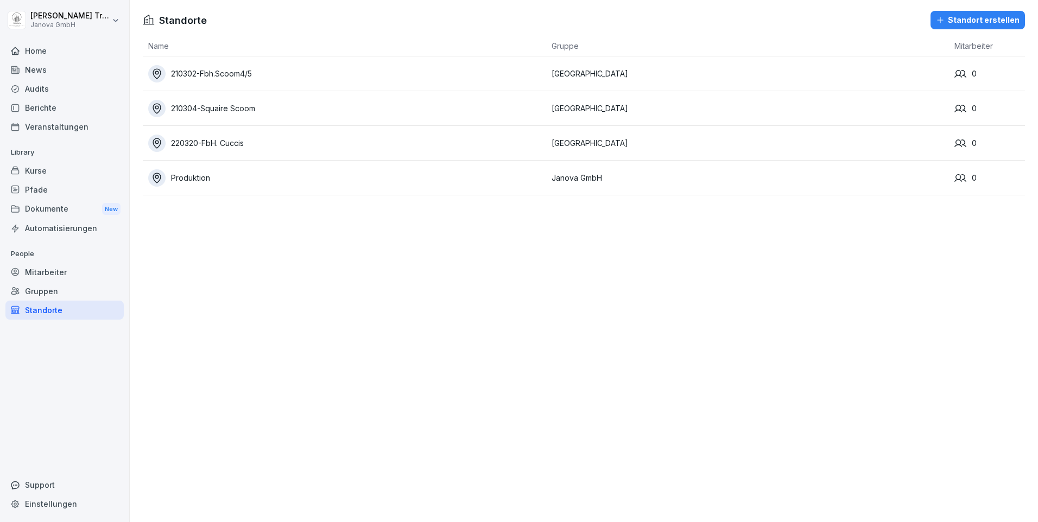
click at [210, 181] on div "Produktion" at bounding box center [347, 177] width 398 height 17
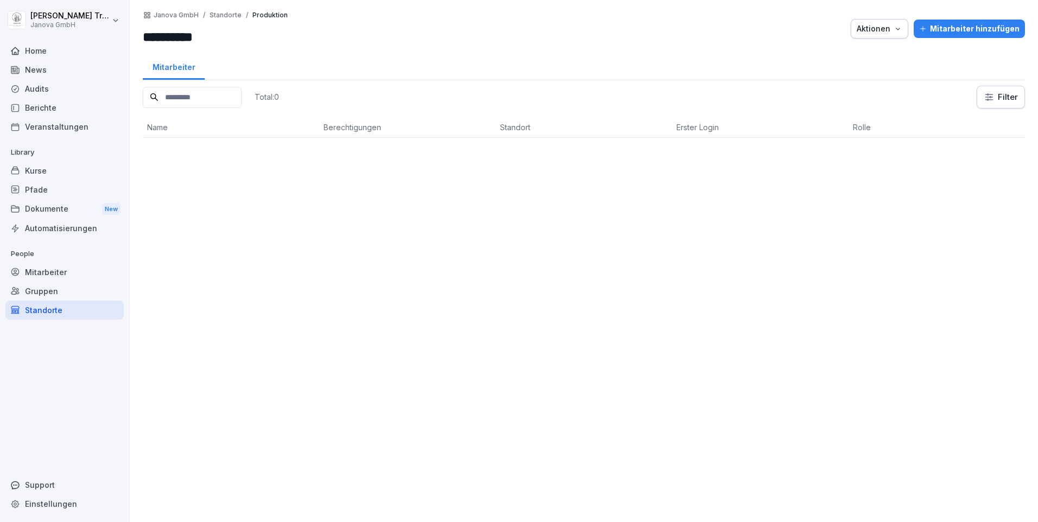
click at [902, 29] on button "Aktionen" at bounding box center [880, 29] width 58 height 20
click at [858, 87] on p "Standort löschen" at bounding box center [836, 91] width 61 height 10
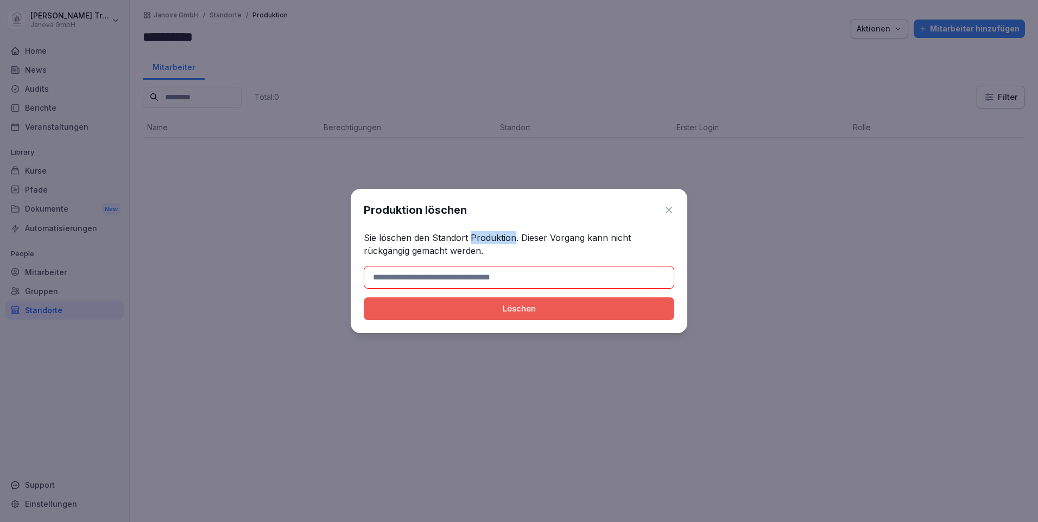
drag, startPoint x: 476, startPoint y: 237, endPoint x: 513, endPoint y: 230, distance: 37.7
click at [513, 230] on div "Produktion löschen Sie löschen den Standort Produktion. Dieser Vorgang kann nic…" at bounding box center [519, 261] width 337 height 144
click at [463, 273] on input at bounding box center [519, 277] width 311 height 23
paste input "**********"
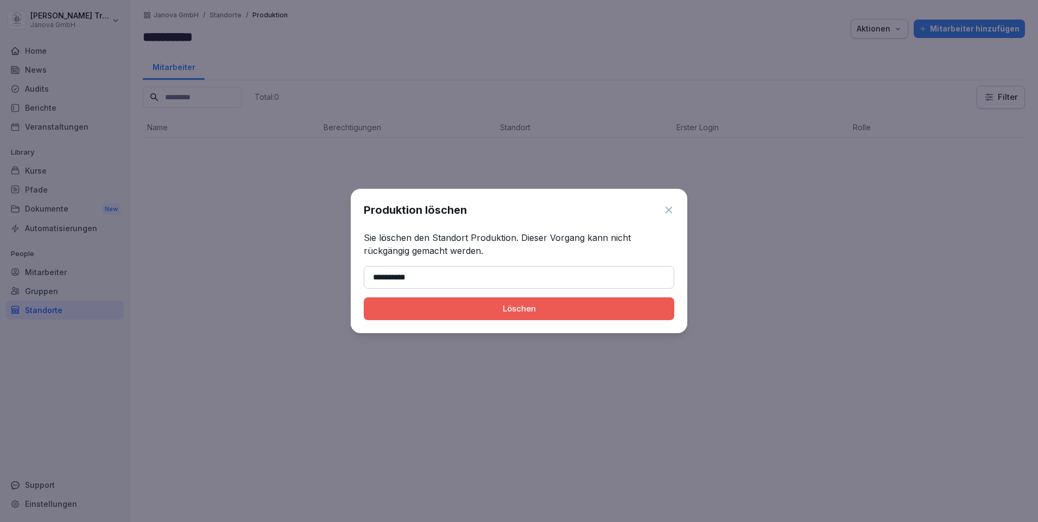
type input "**********"
click at [489, 313] on div "Löschen" at bounding box center [519, 309] width 293 height 12
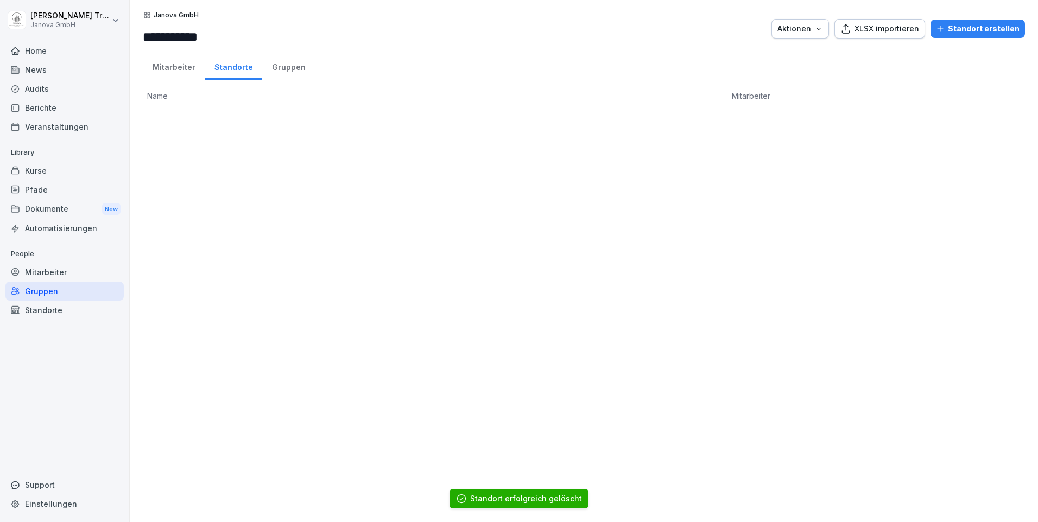
click at [169, 68] on div "Mitarbeiter" at bounding box center [174, 66] width 62 height 28
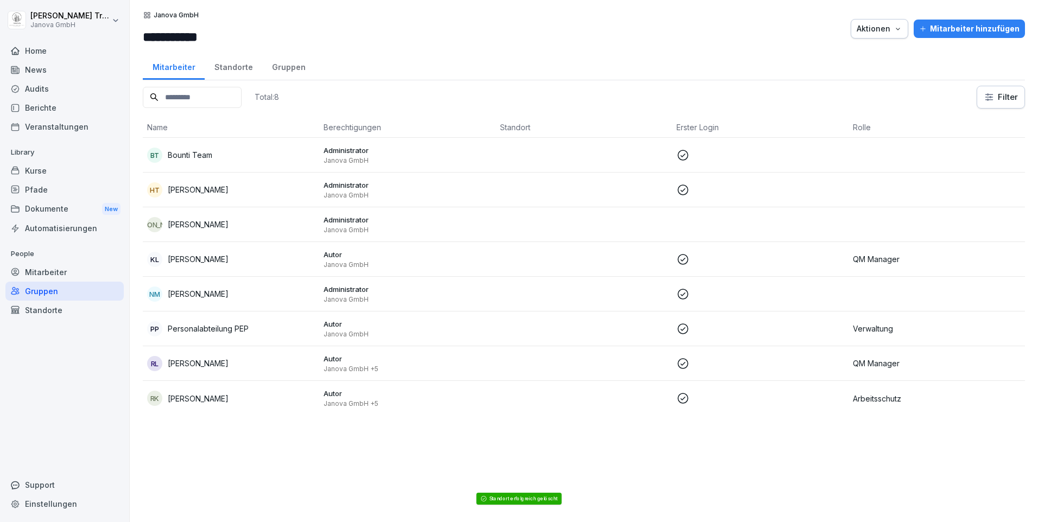
click at [43, 310] on div "Standorte" at bounding box center [64, 310] width 118 height 19
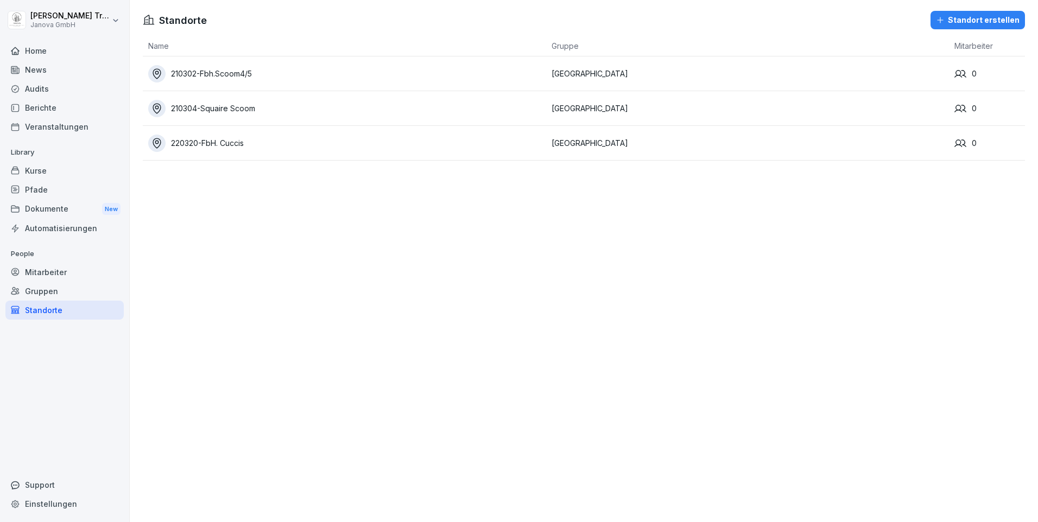
click at [56, 275] on div "Mitarbeiter" at bounding box center [64, 272] width 118 height 19
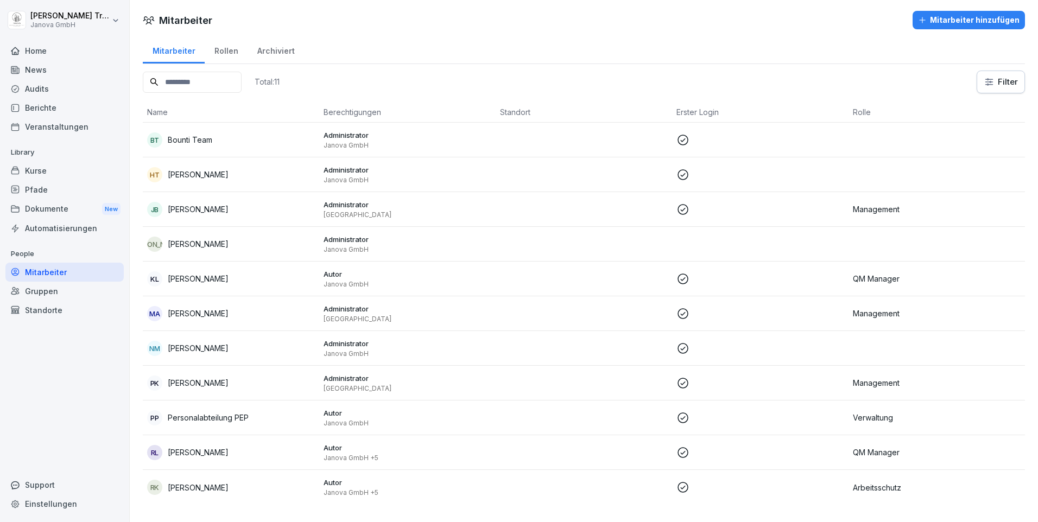
click at [39, 292] on div "Gruppen" at bounding box center [64, 291] width 118 height 19
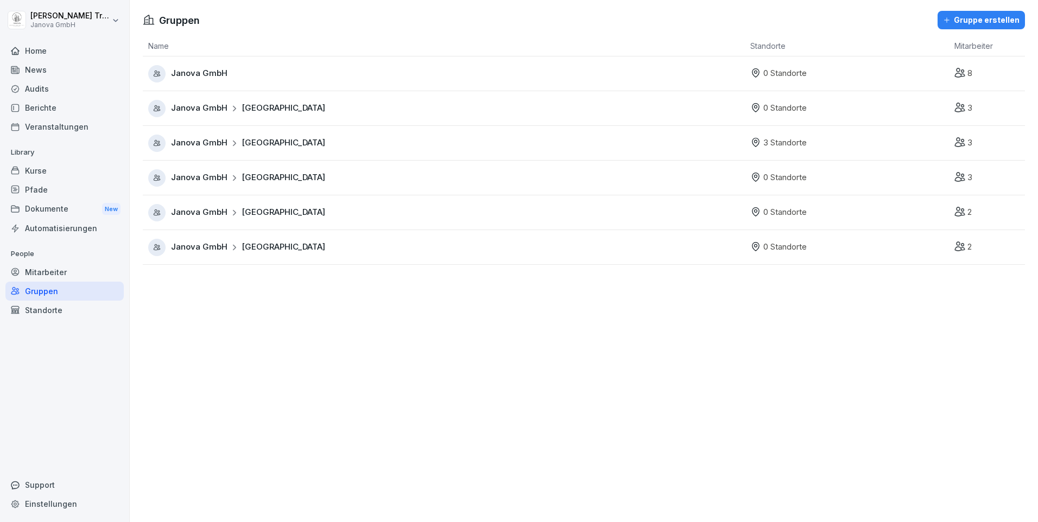
click at [217, 137] on span "Janova GmbH" at bounding box center [199, 143] width 56 height 12
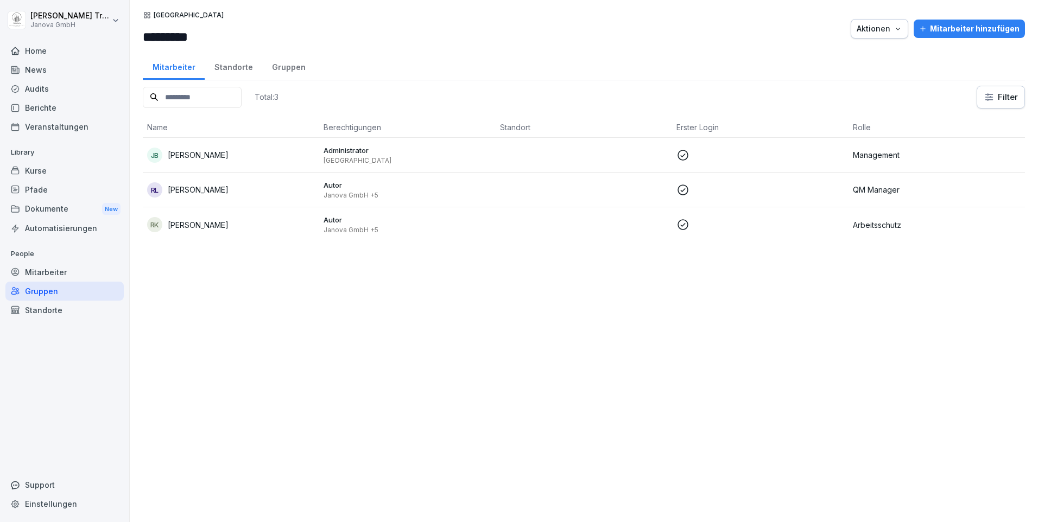
click at [240, 70] on div "Standorte" at bounding box center [234, 66] width 58 height 28
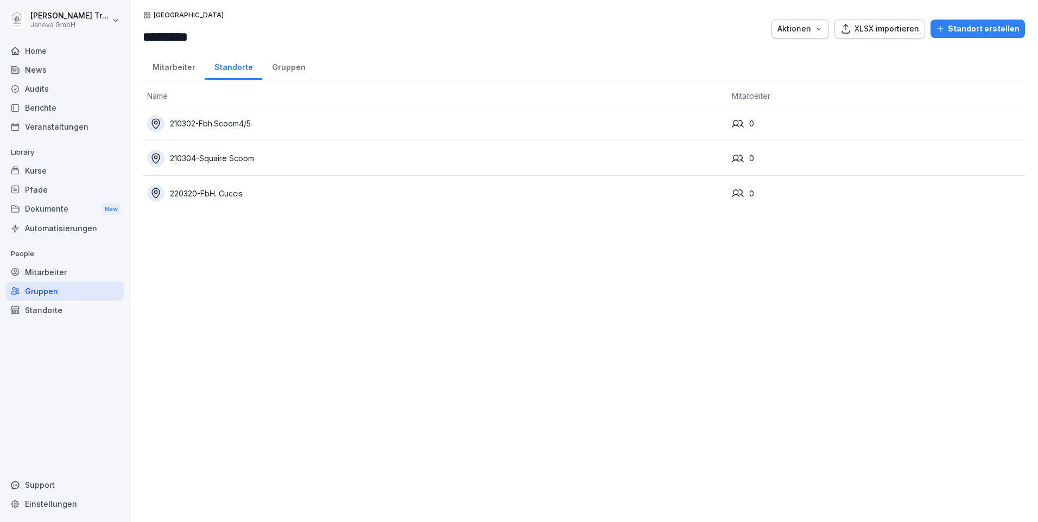
click at [991, 24] on div "Standort erstellen" at bounding box center [978, 29] width 84 height 12
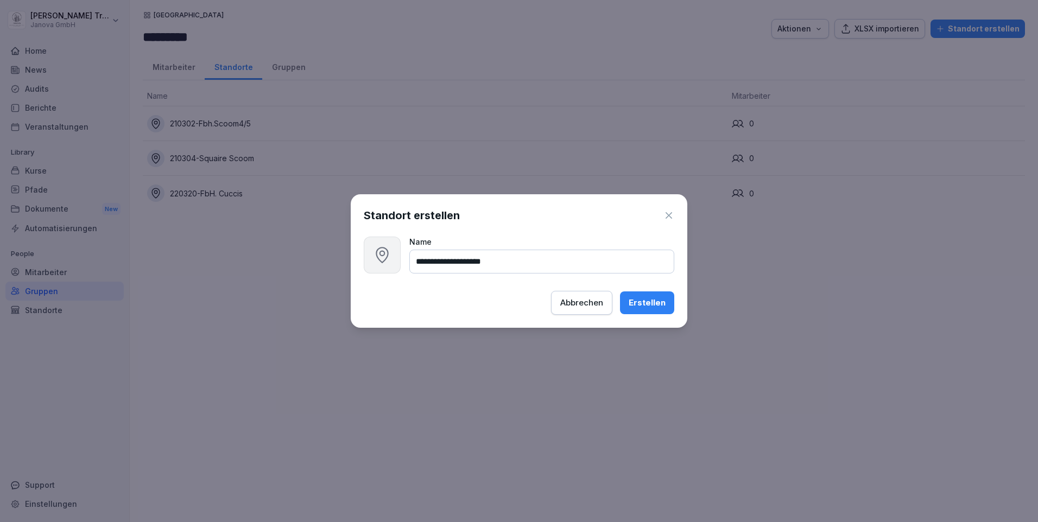
type input "**********"
click at [658, 306] on div "Erstellen" at bounding box center [647, 303] width 37 height 12
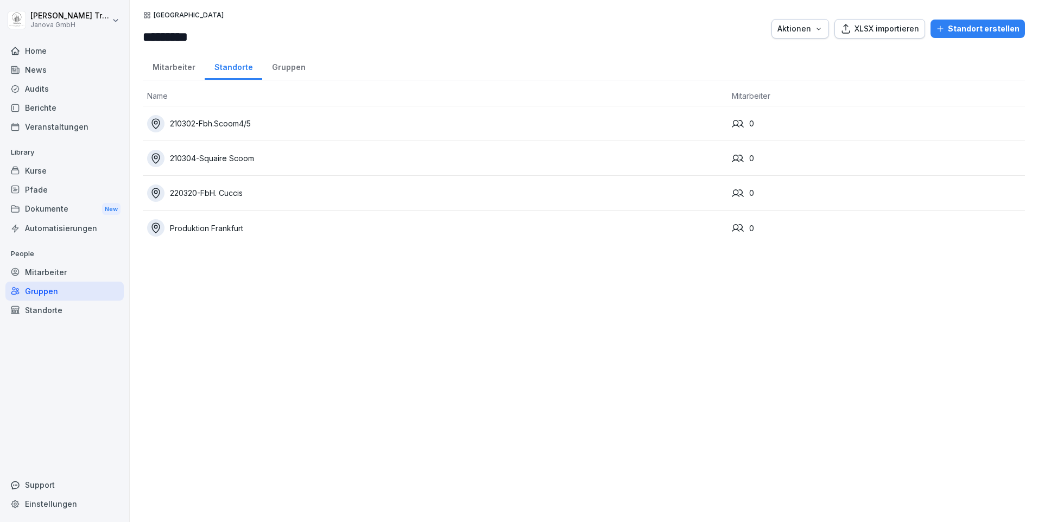
click at [873, 30] on div "XLSX importieren" at bounding box center [880, 29] width 79 height 12
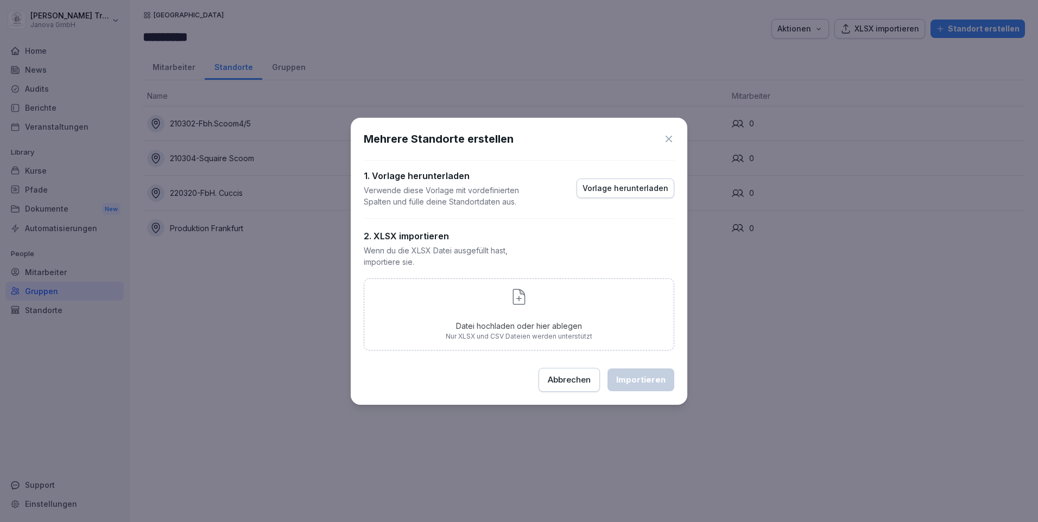
click at [624, 190] on div "Vorlage herunterladen" at bounding box center [626, 188] width 86 height 12
click at [569, 378] on div "Abbrechen" at bounding box center [569, 380] width 43 height 12
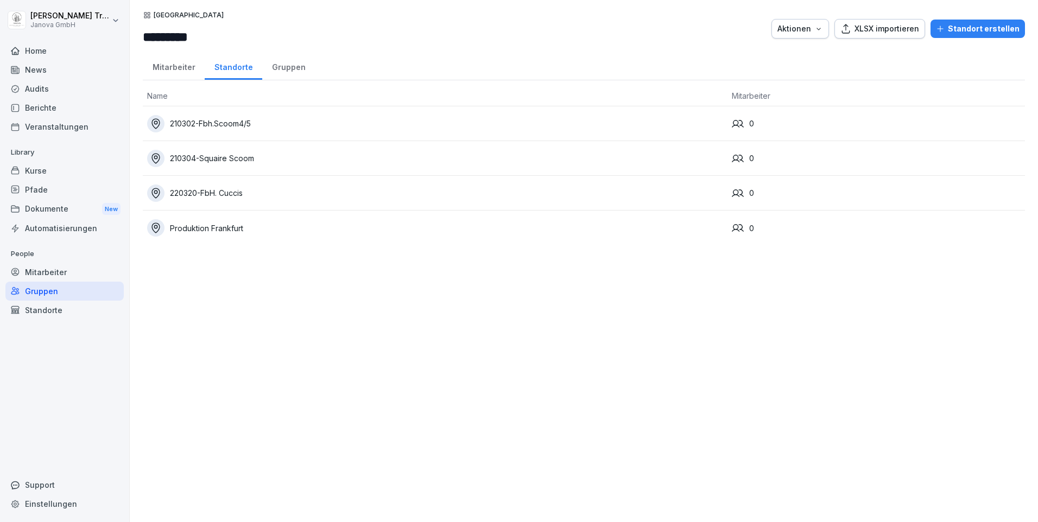
click at [33, 68] on div "News" at bounding box center [64, 69] width 118 height 19
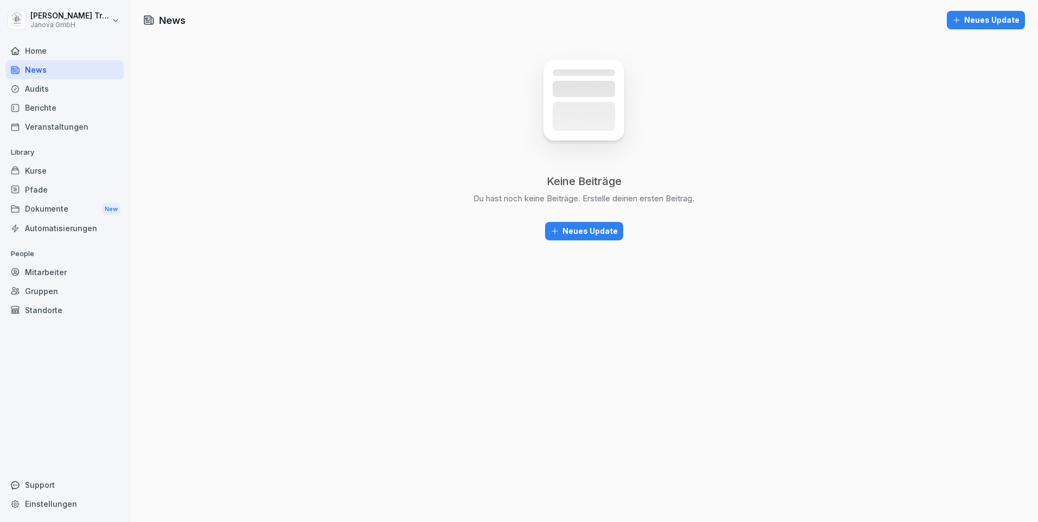
click at [34, 91] on div "Audits" at bounding box center [64, 88] width 118 height 19
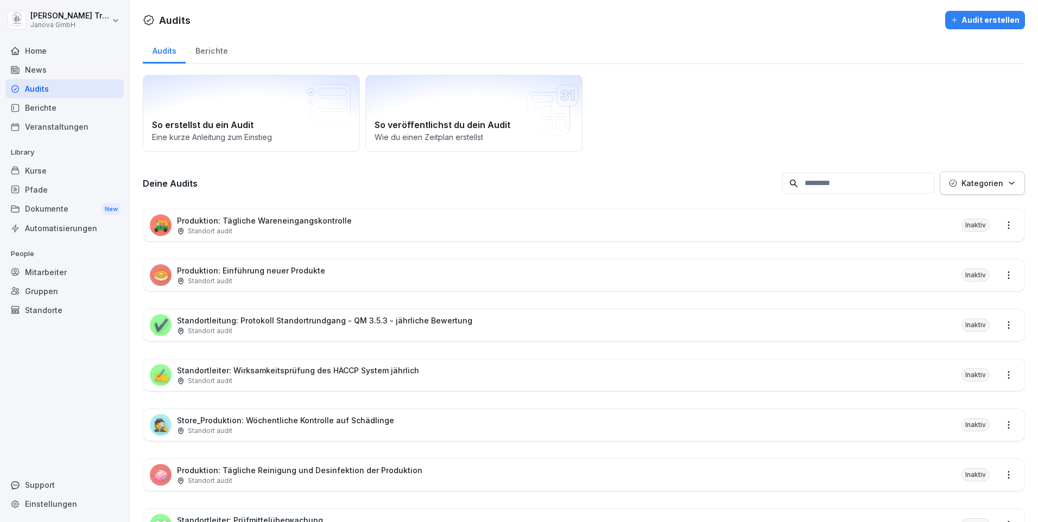
click at [282, 271] on p "Produktion: Einführung neuer Produkte" at bounding box center [251, 270] width 148 height 11
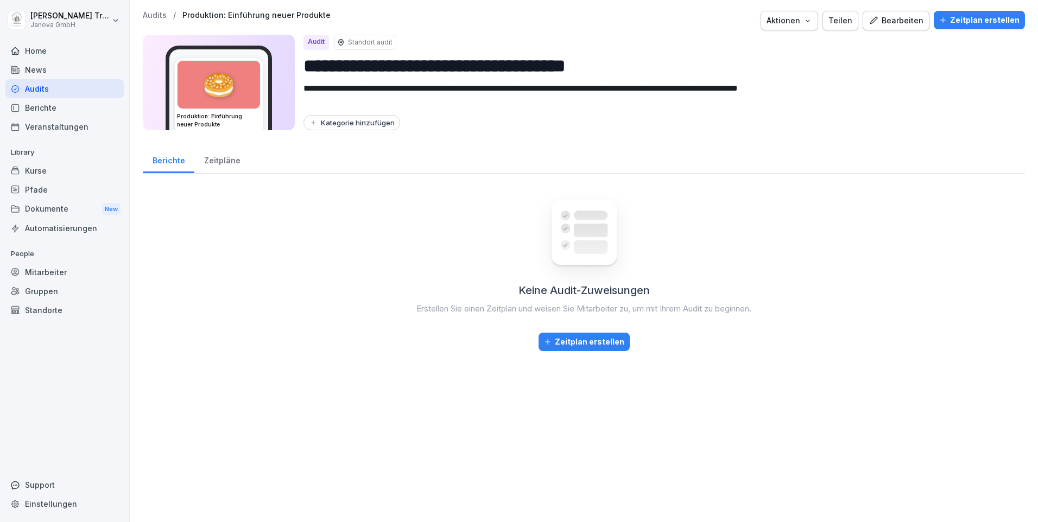
click at [39, 482] on div "Support" at bounding box center [64, 485] width 118 height 19
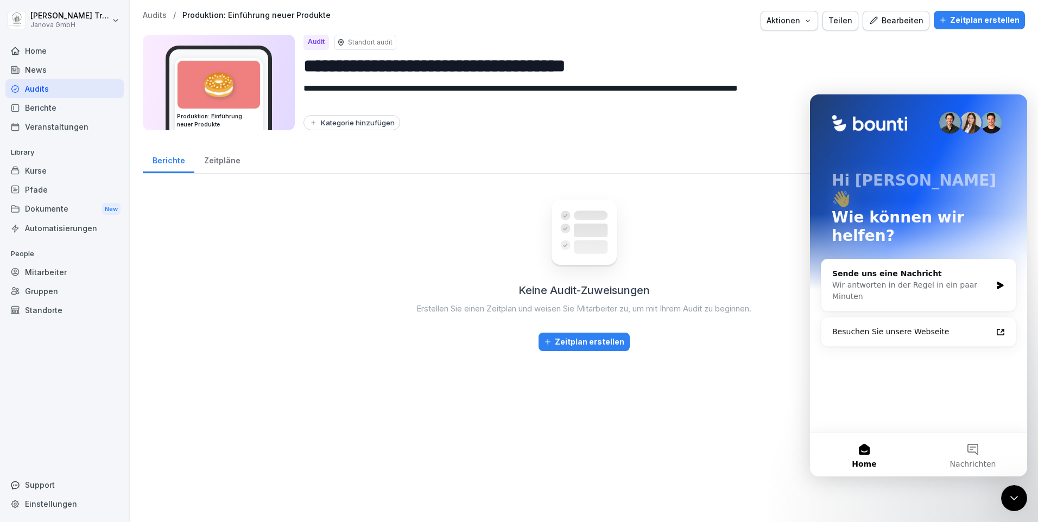
click at [1012, 497] on icon "Intercom-Nachrichtendienst schließen" at bounding box center [1014, 498] width 13 height 13
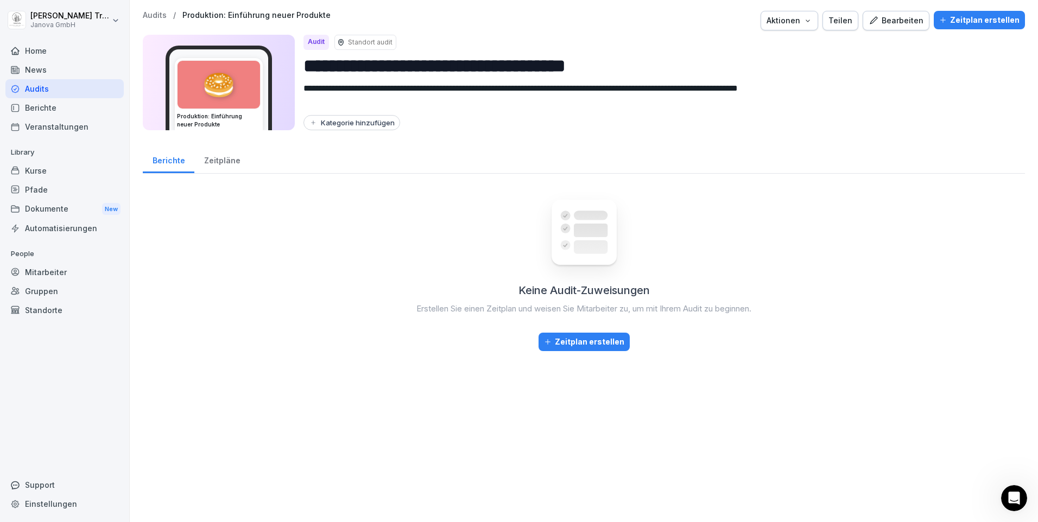
click at [1012, 497] on icon "Intercom-Nachrichtendienst öffnen" at bounding box center [1015, 499] width 18 height 18
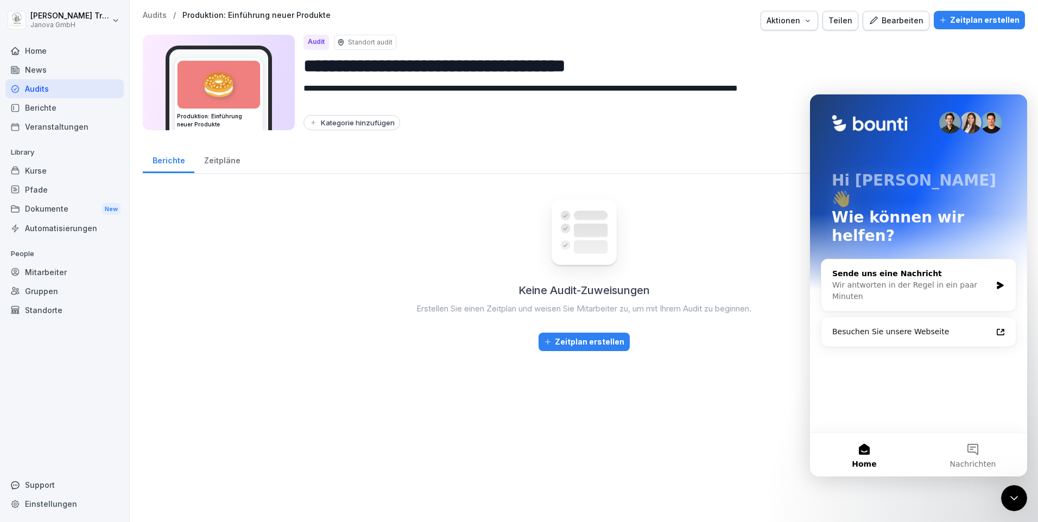
click at [881, 280] on div "Wir antworten in der Regel in ein paar Minuten" at bounding box center [912, 291] width 159 height 23
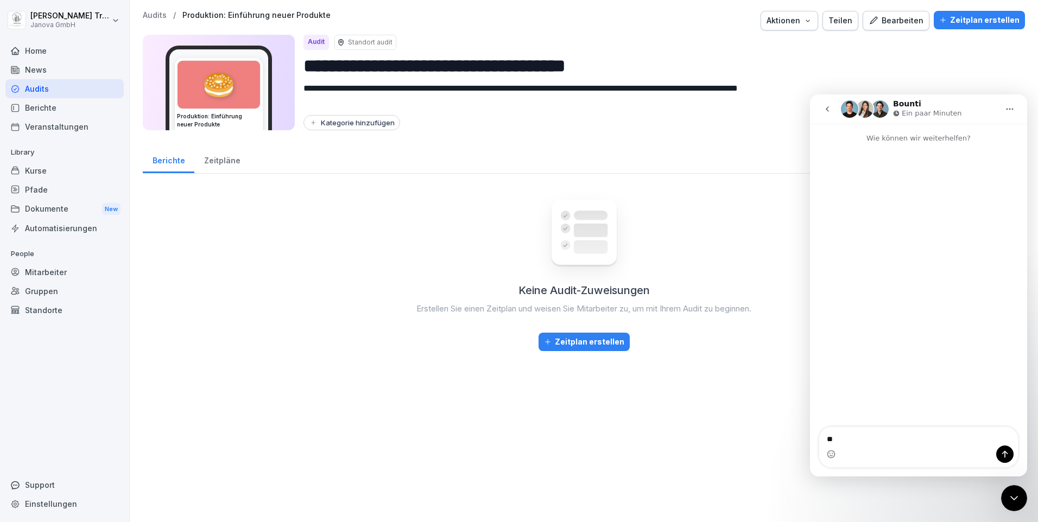
type textarea "*"
click at [219, 160] on div "Zeitpläne" at bounding box center [221, 160] width 55 height 28
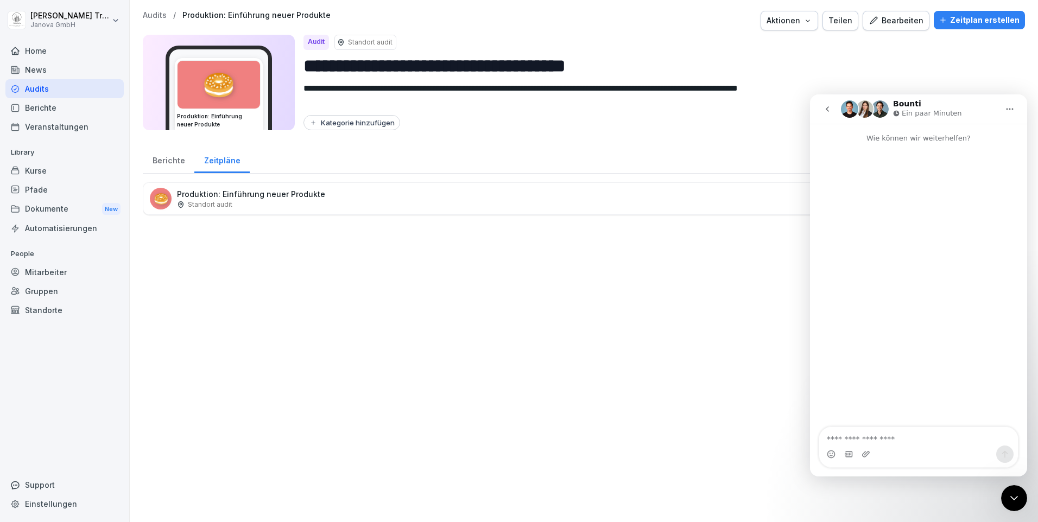
click at [959, 20] on div "Zeitplan erstellen" at bounding box center [980, 20] width 80 height 12
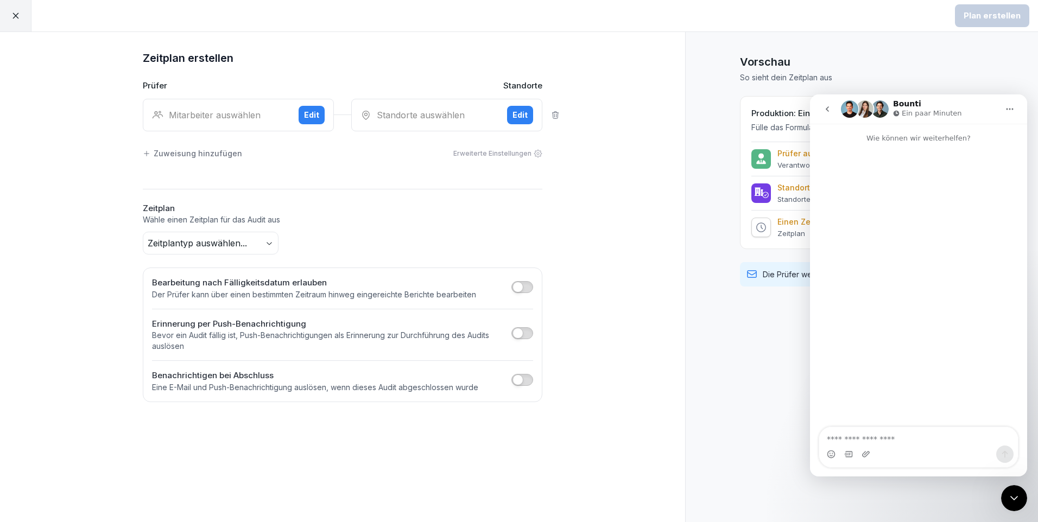
click at [270, 244] on body "Plan erstellen Zeitplan erstellen Prüfer Standorte Mitarbeiter auswählen Edit S…" at bounding box center [519, 261] width 1038 height 522
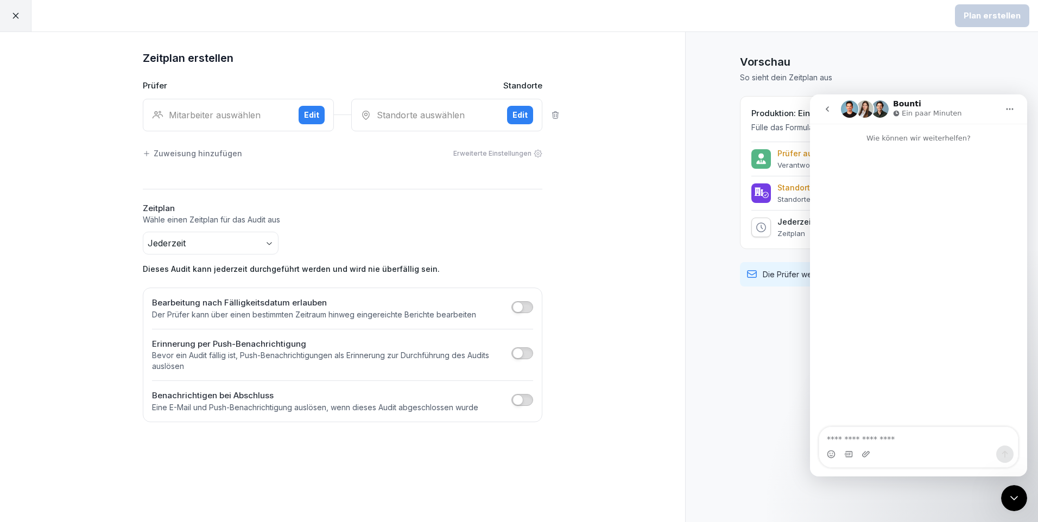
click at [15, 15] on icon at bounding box center [15, 16] width 6 height 6
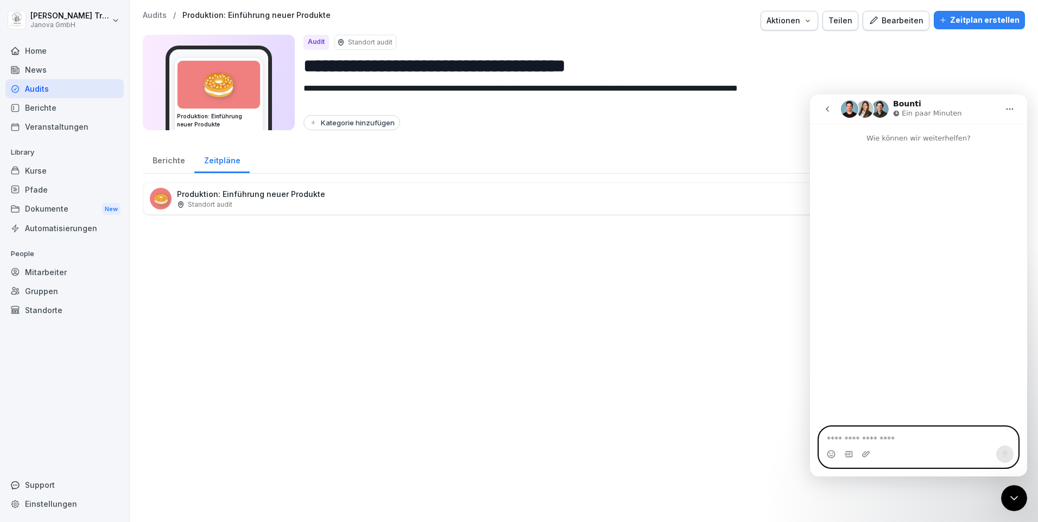
click at [861, 438] on textarea "Nachricht senden..." at bounding box center [919, 436] width 199 height 18
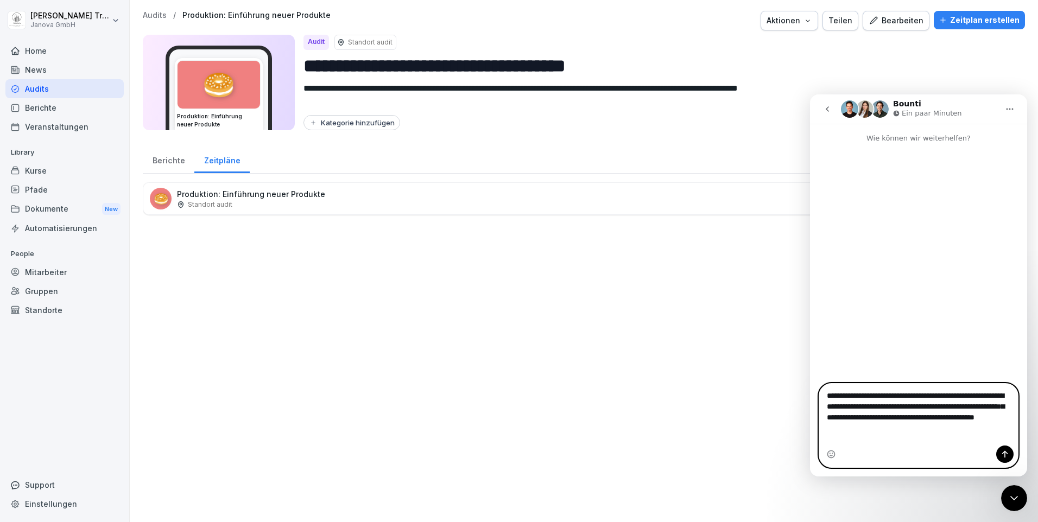
click at [990, 427] on textarea "**********" at bounding box center [919, 409] width 199 height 51
click at [930, 435] on textarea "**********" at bounding box center [919, 409] width 199 height 51
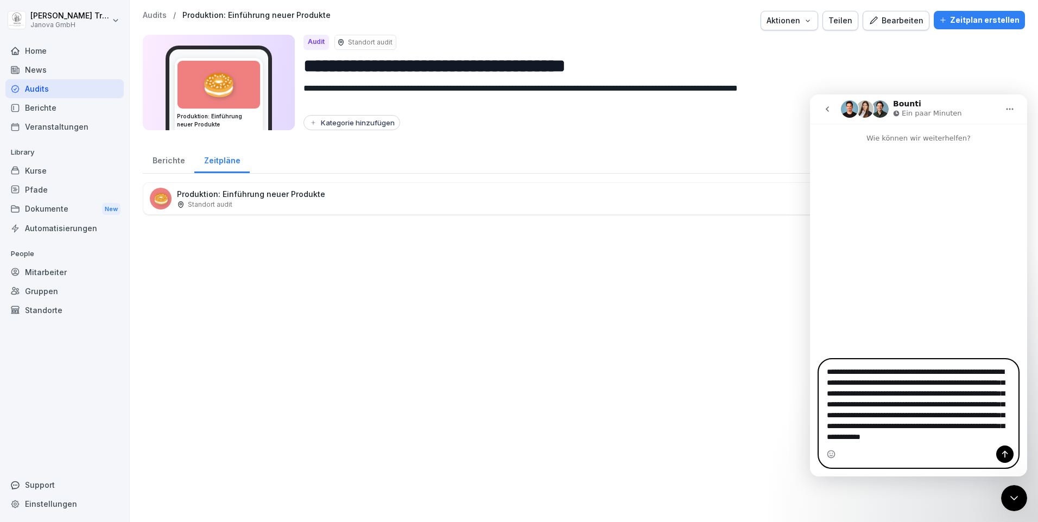
scroll to position [18, 0]
click at [852, 410] on textarea "**********" at bounding box center [919, 403] width 199 height 86
click at [871, 443] on textarea "**********" at bounding box center [919, 403] width 199 height 86
type textarea "**********"
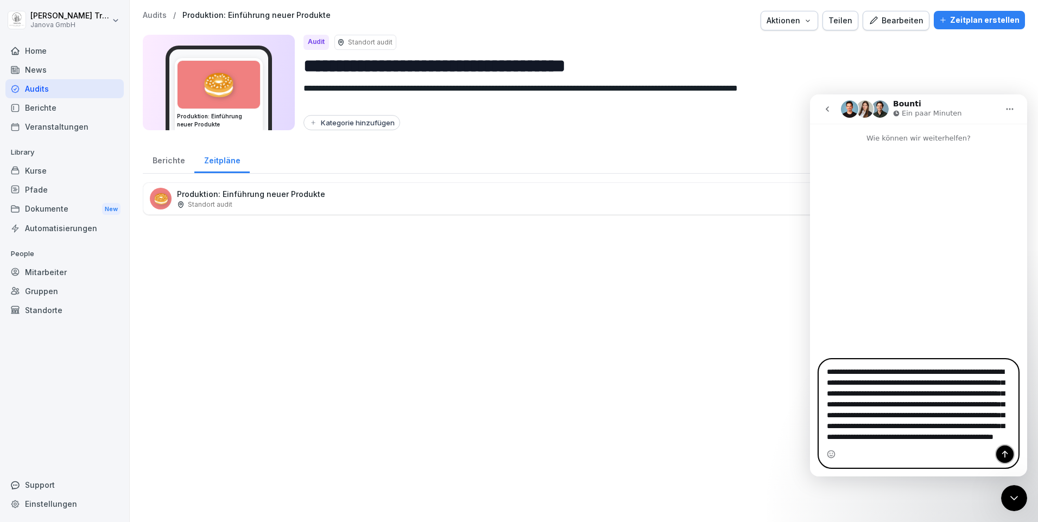
click at [1003, 452] on icon "Sende eine Nachricht…" at bounding box center [1005, 454] width 9 height 9
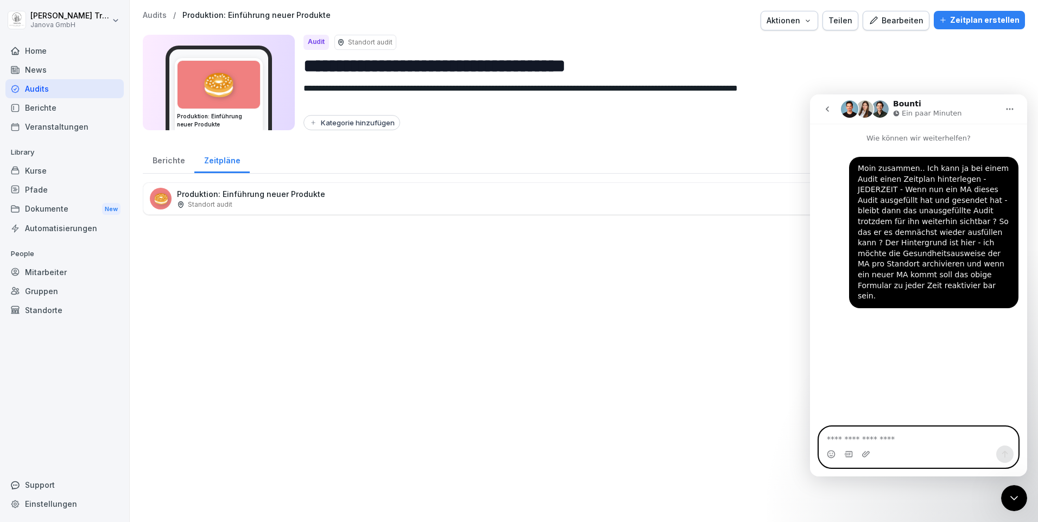
scroll to position [0, 0]
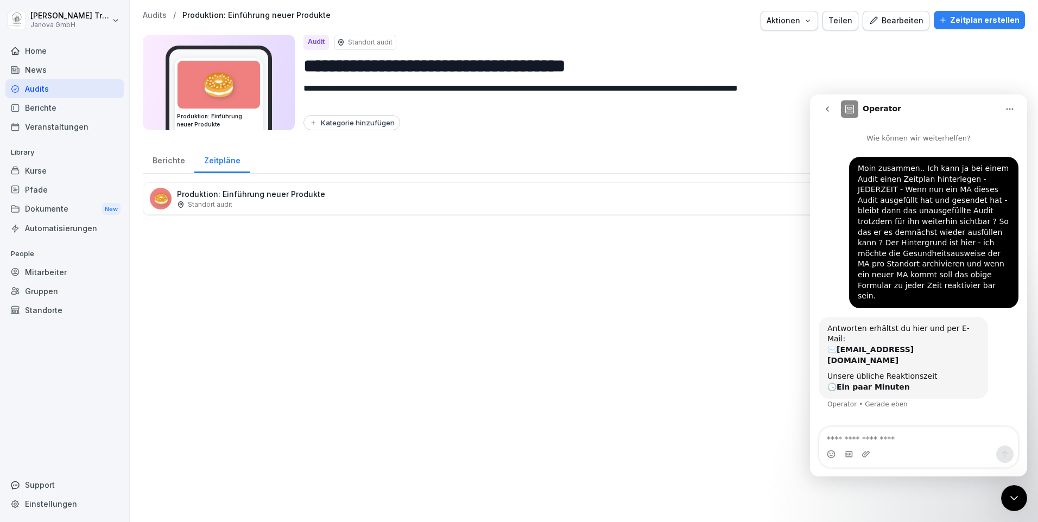
click at [355, 122] on div "Kategorie hinzufügen" at bounding box center [352, 122] width 86 height 9
click at [360, 271] on div "**********" at bounding box center [584, 261] width 909 height 522
click at [58, 211] on div "Dokumente New" at bounding box center [64, 209] width 118 height 20
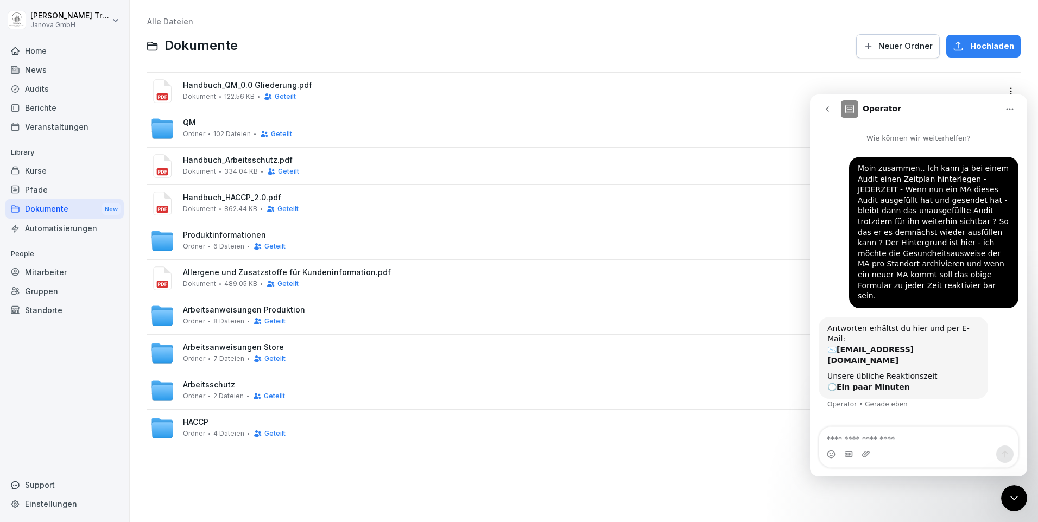
click at [34, 92] on div "Audits" at bounding box center [64, 88] width 118 height 19
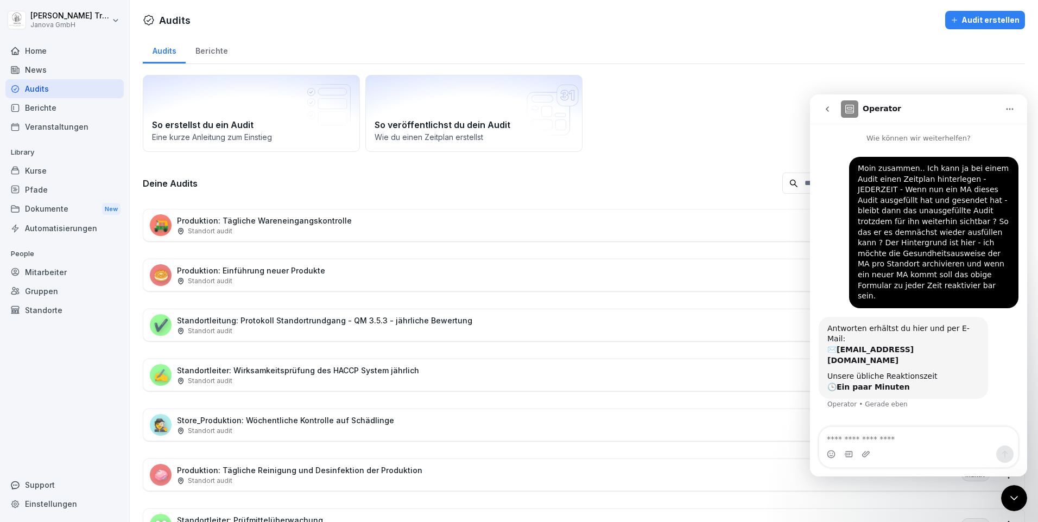
scroll to position [163, 0]
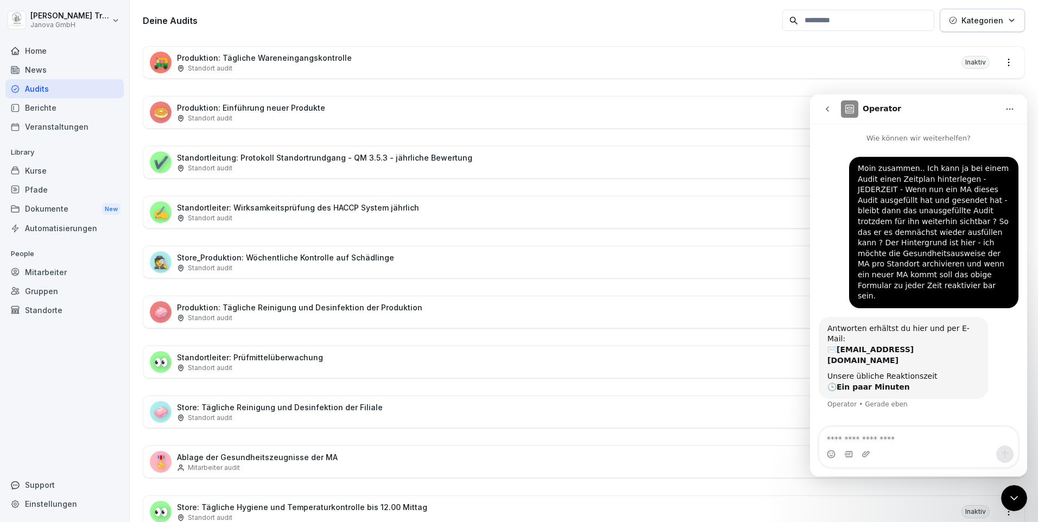
click at [305, 457] on p "Ablage der Gesundheitszeugnisse der MA" at bounding box center [257, 457] width 161 height 11
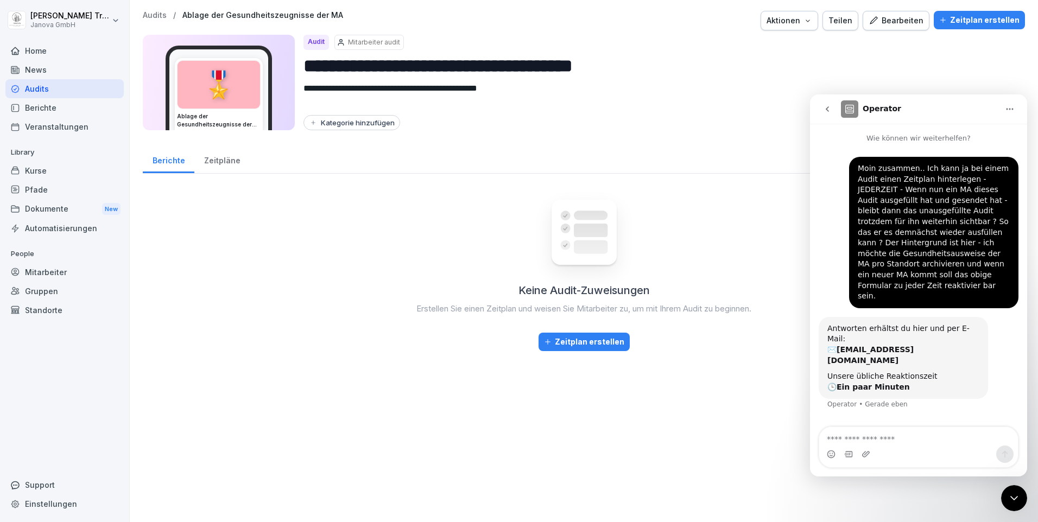
click at [894, 20] on div "Bearbeiten" at bounding box center [896, 21] width 55 height 12
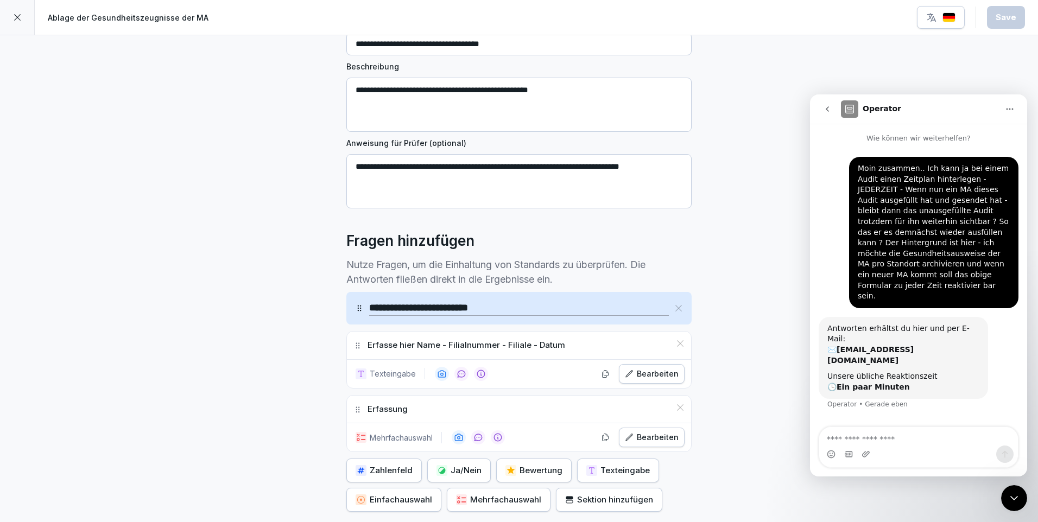
scroll to position [215, 0]
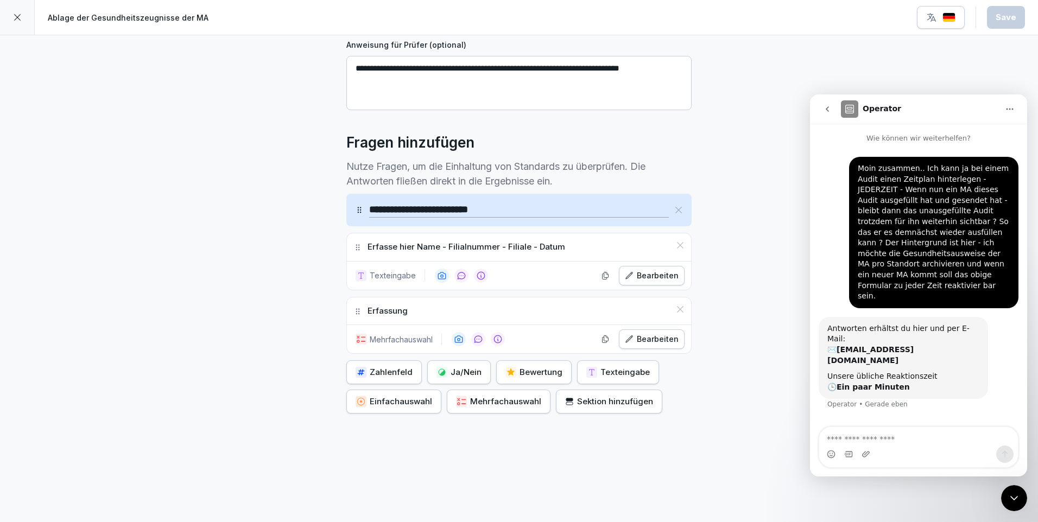
click at [649, 337] on div "Bearbeiten" at bounding box center [652, 339] width 54 height 12
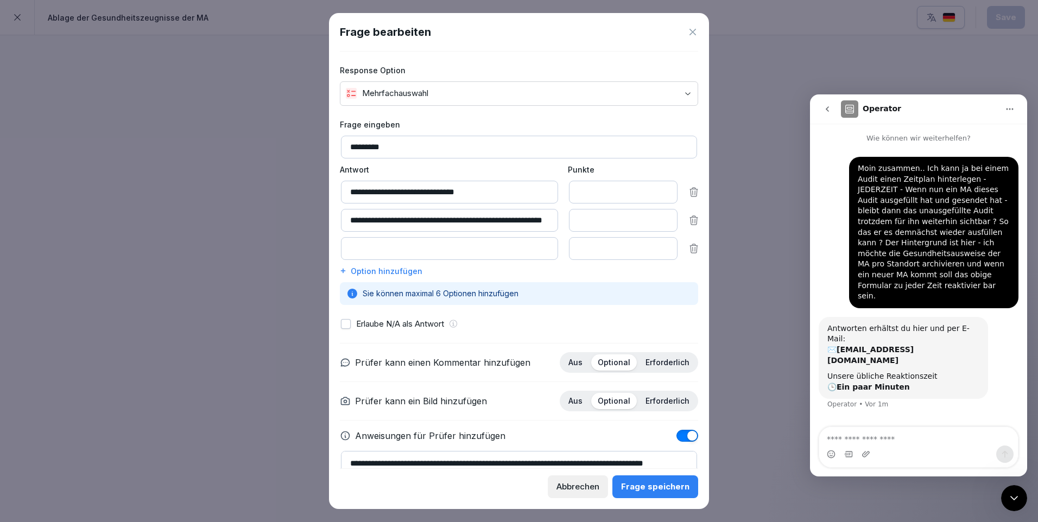
click at [655, 485] on div "Frage speichern" at bounding box center [655, 487] width 68 height 12
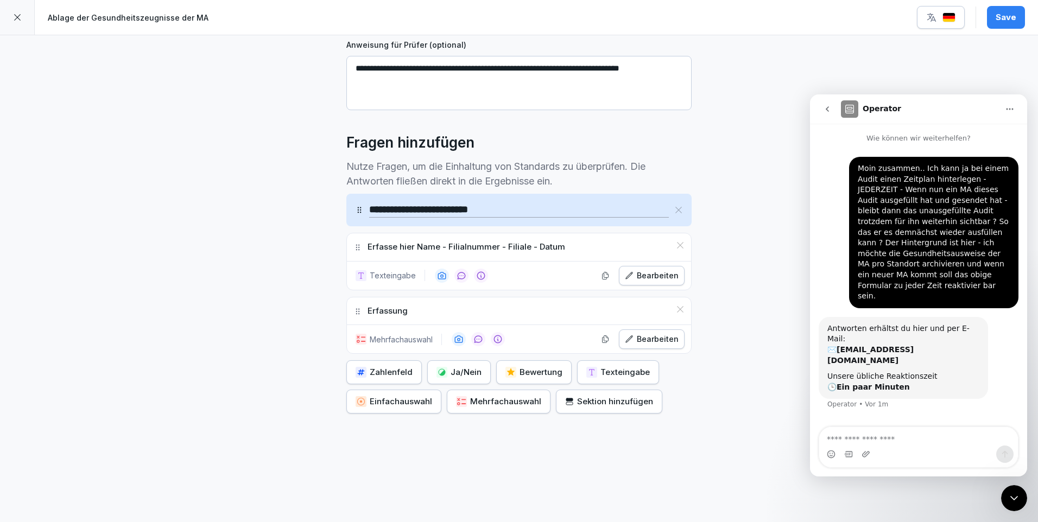
click at [662, 273] on div "Bearbeiten" at bounding box center [652, 276] width 54 height 12
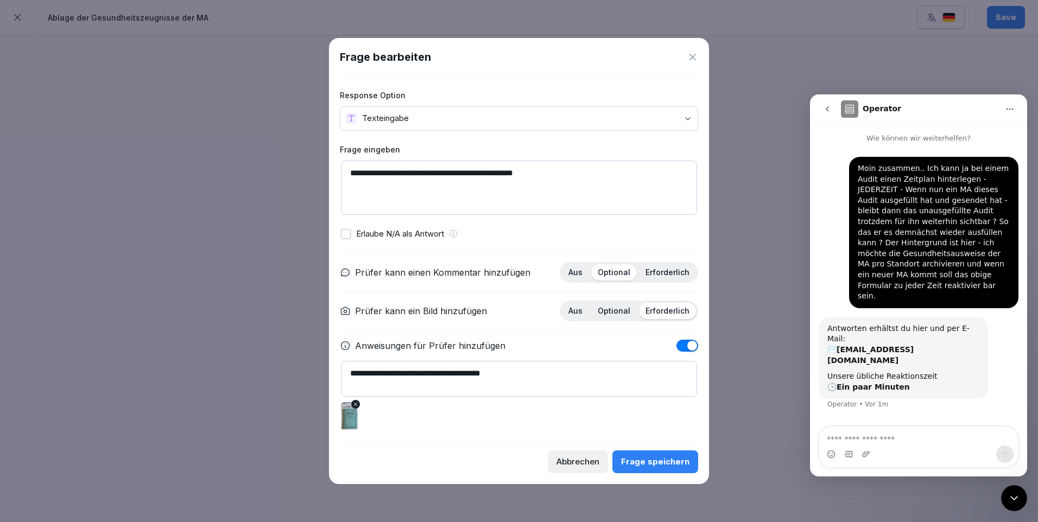
click at [670, 460] on div "Frage speichern" at bounding box center [655, 462] width 68 height 12
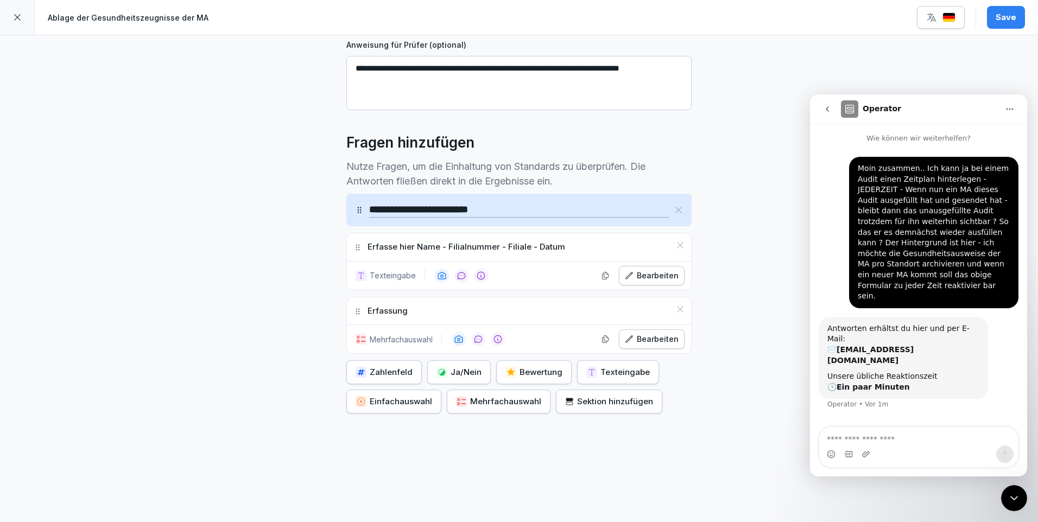
click at [654, 335] on div "Bearbeiten" at bounding box center [652, 339] width 54 height 12
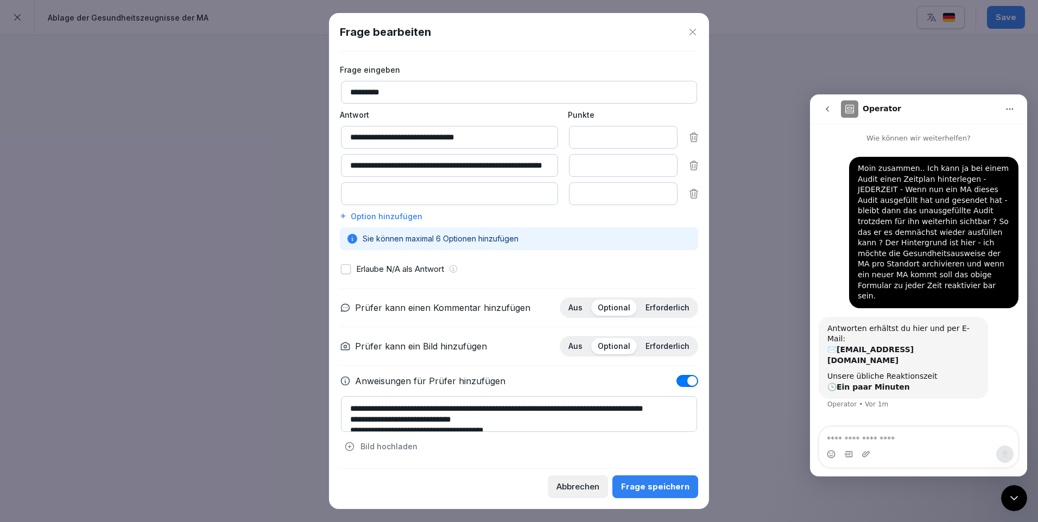
scroll to position [22, 0]
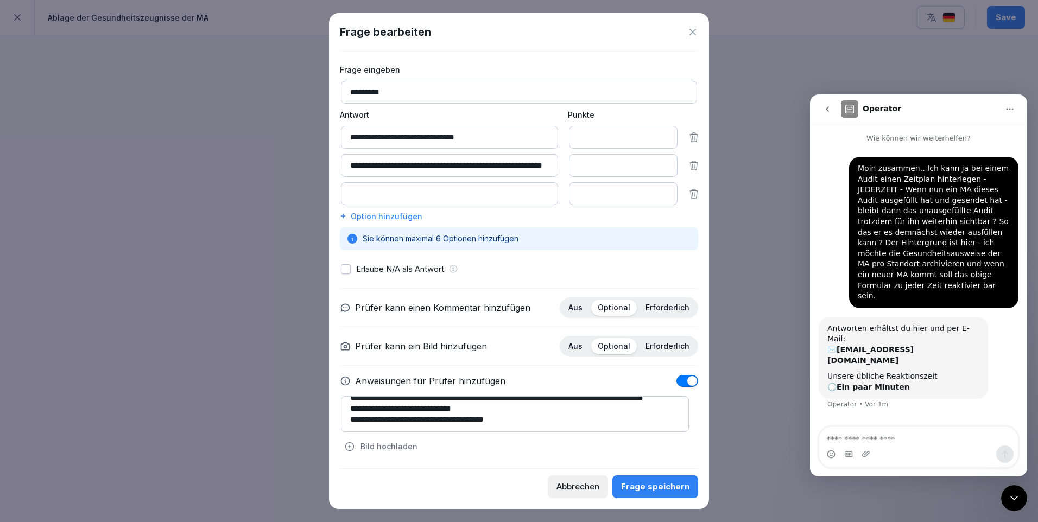
drag, startPoint x: 660, startPoint y: 483, endPoint x: 686, endPoint y: 433, distance: 55.6
click at [660, 481] on div "Frage speichern" at bounding box center [655, 487] width 68 height 12
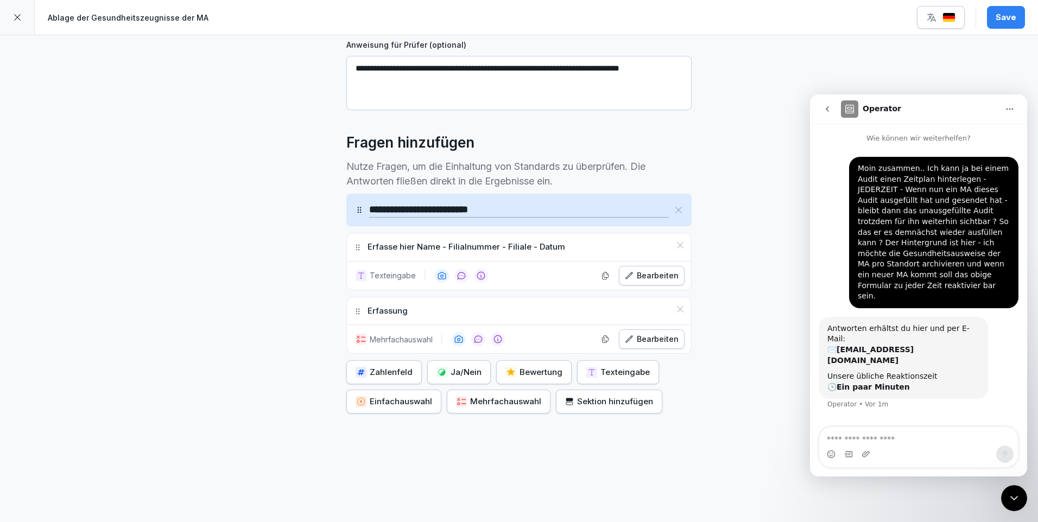
click at [1000, 17] on div "Save" at bounding box center [1006, 17] width 21 height 12
click at [14, 14] on icon at bounding box center [17, 17] width 9 height 9
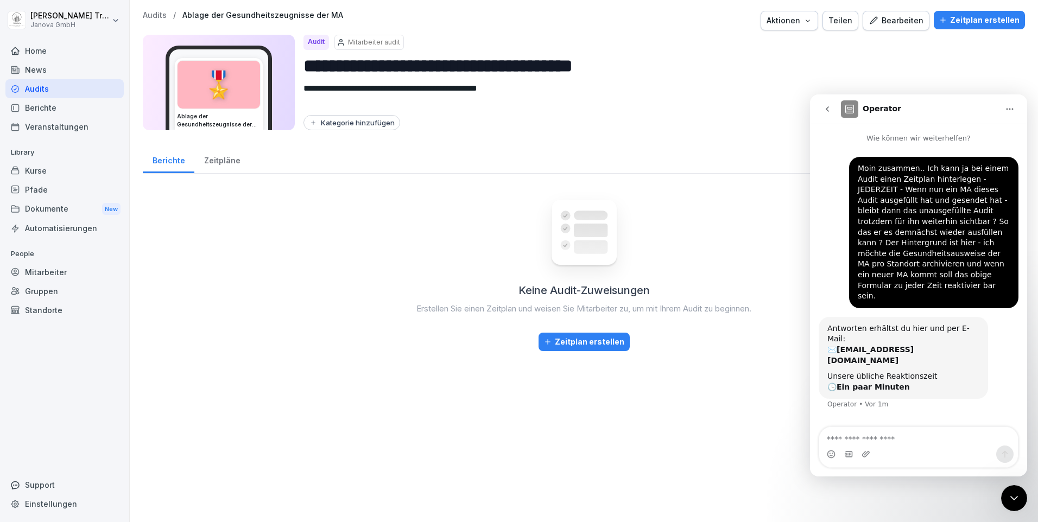
click at [40, 89] on div "Audits" at bounding box center [64, 88] width 118 height 19
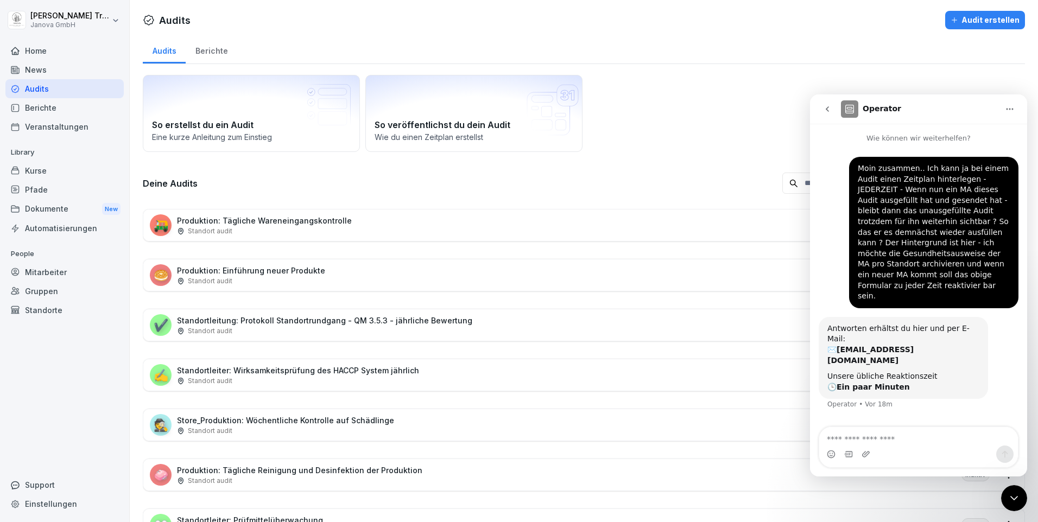
click at [1018, 504] on icon "Intercom-Nachrichtendienst schließen" at bounding box center [1014, 498] width 13 height 13
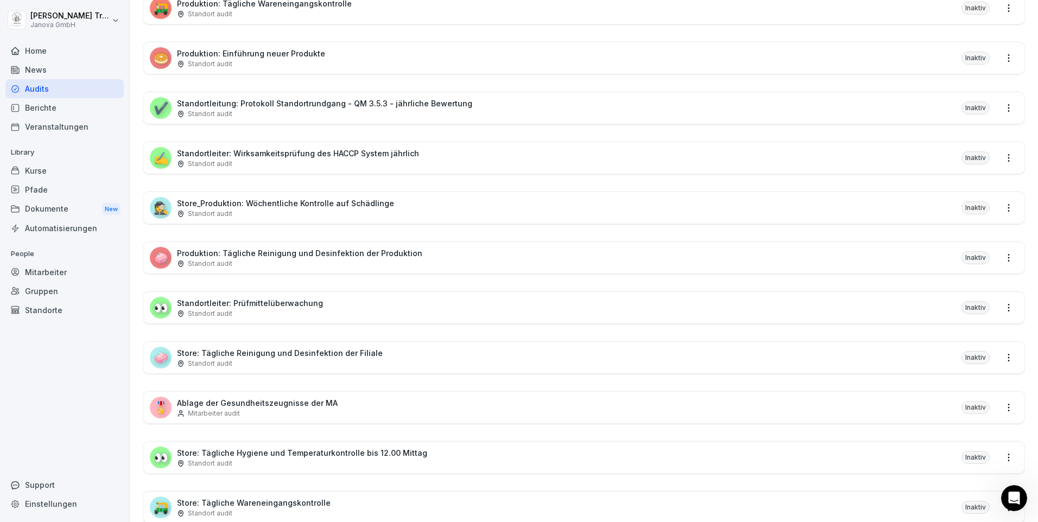
scroll to position [380, 0]
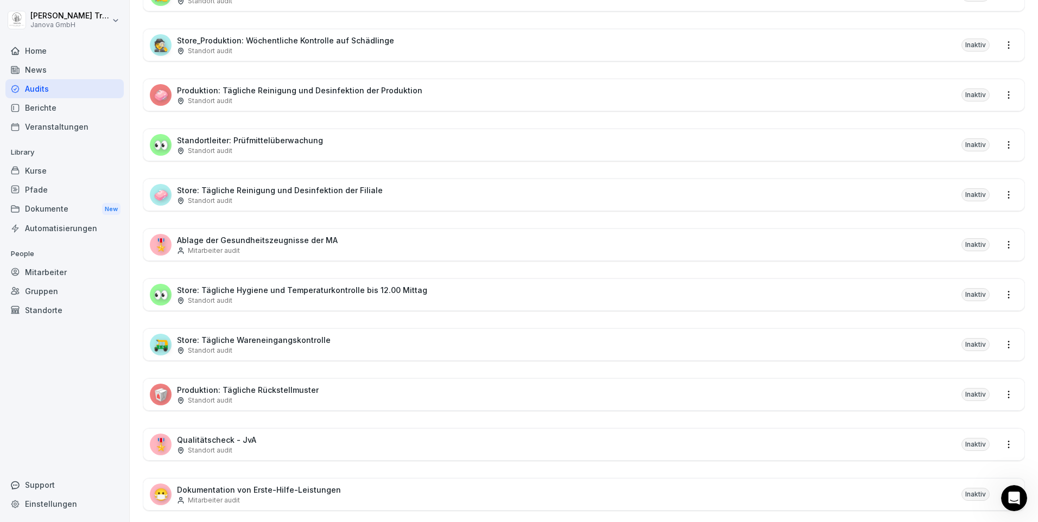
click at [237, 436] on p "Qualitätscheck - JvA" at bounding box center [216, 440] width 79 height 11
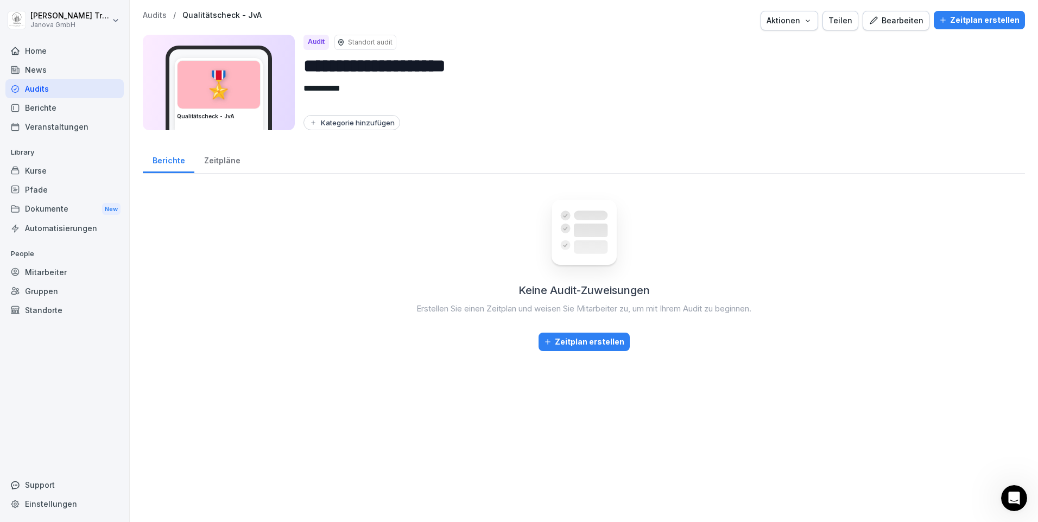
click at [883, 18] on div "Bearbeiten" at bounding box center [896, 21] width 55 height 12
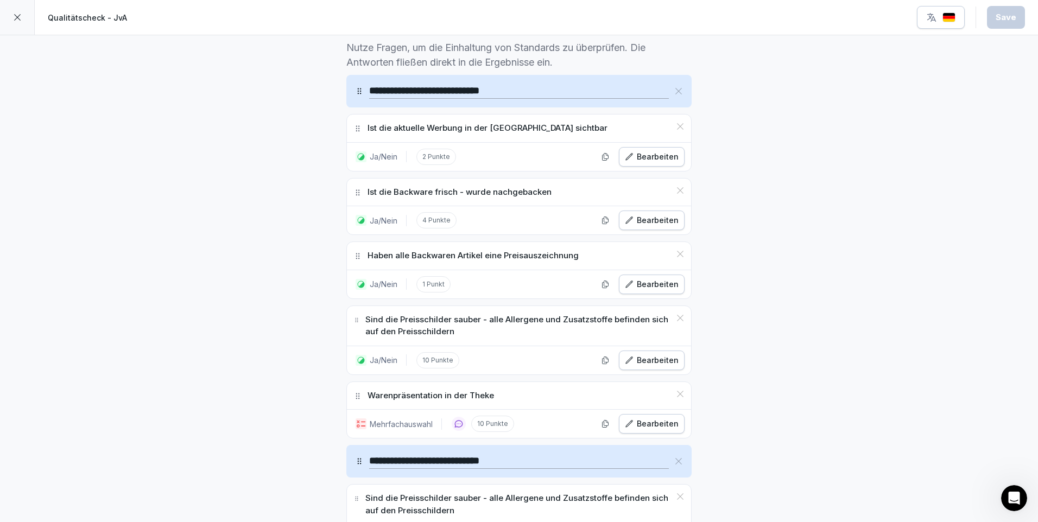
scroll to position [380, 0]
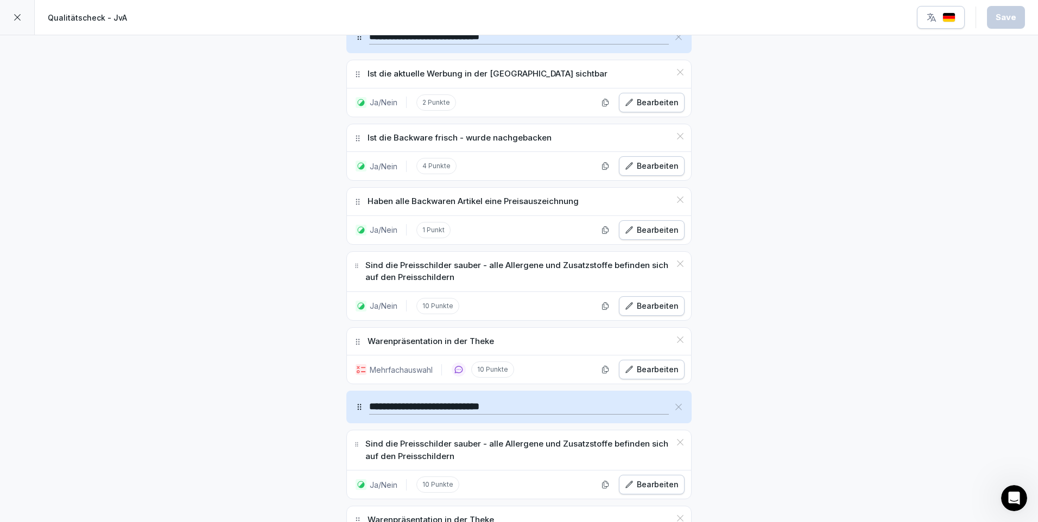
click at [659, 366] on div "Bearbeiten" at bounding box center [652, 370] width 54 height 12
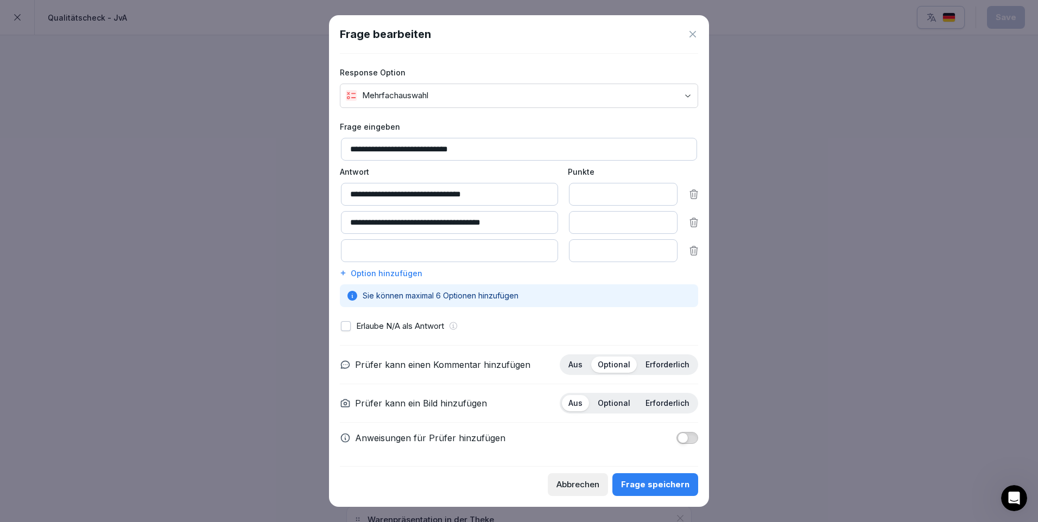
click at [693, 36] on icon at bounding box center [693, 34] width 11 height 11
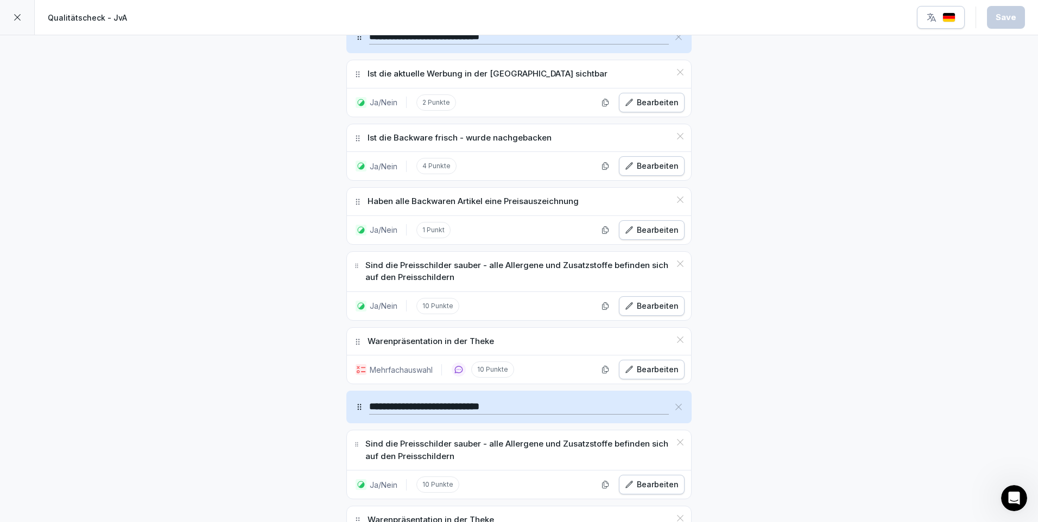
click at [635, 372] on div "Bearbeiten" at bounding box center [652, 370] width 54 height 12
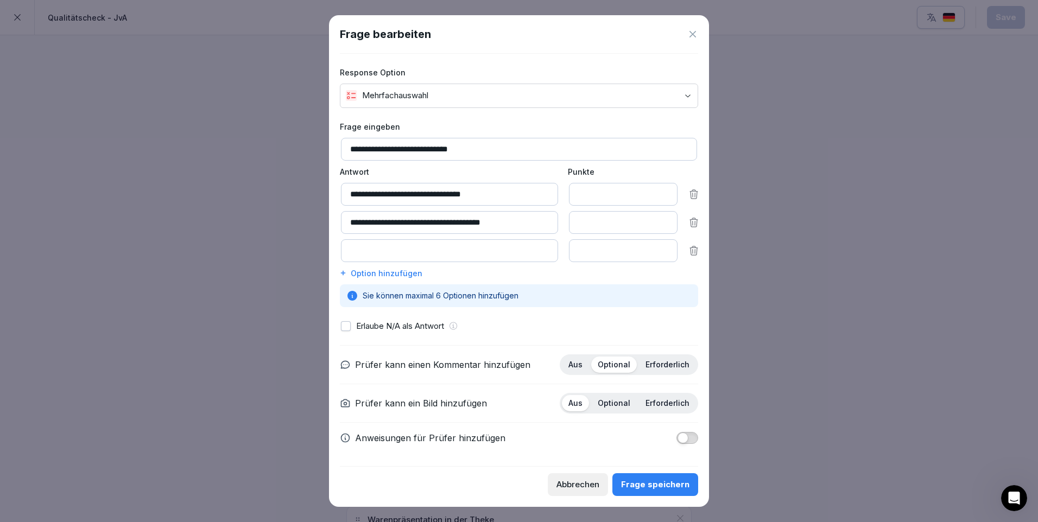
click at [658, 479] on button "Frage speichern" at bounding box center [656, 485] width 86 height 23
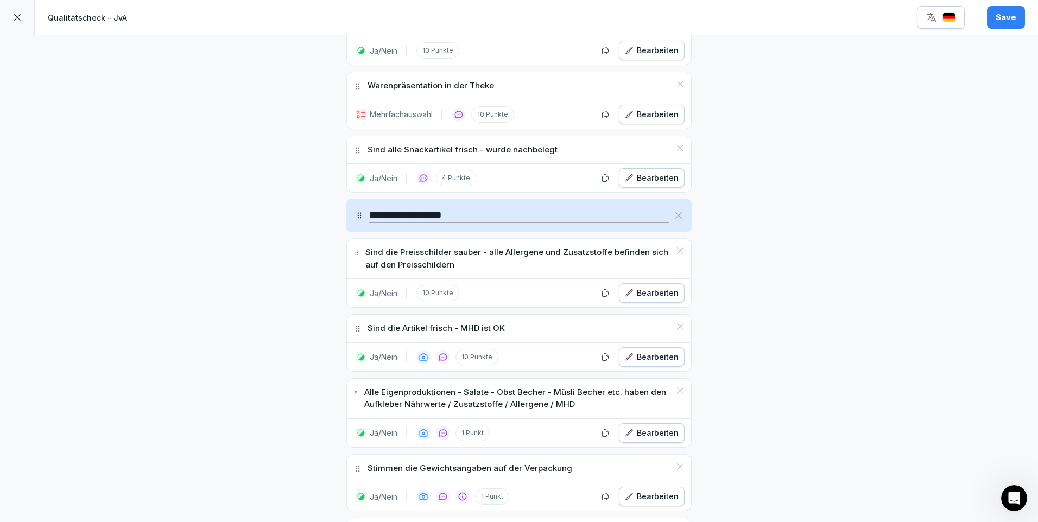
scroll to position [923, 0]
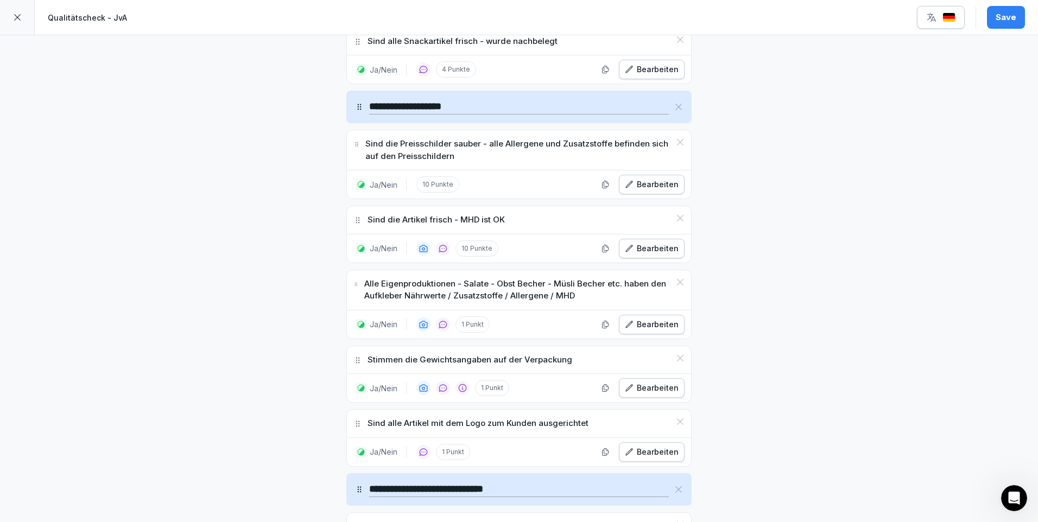
click at [17, 20] on icon at bounding box center [17, 17] width 9 height 9
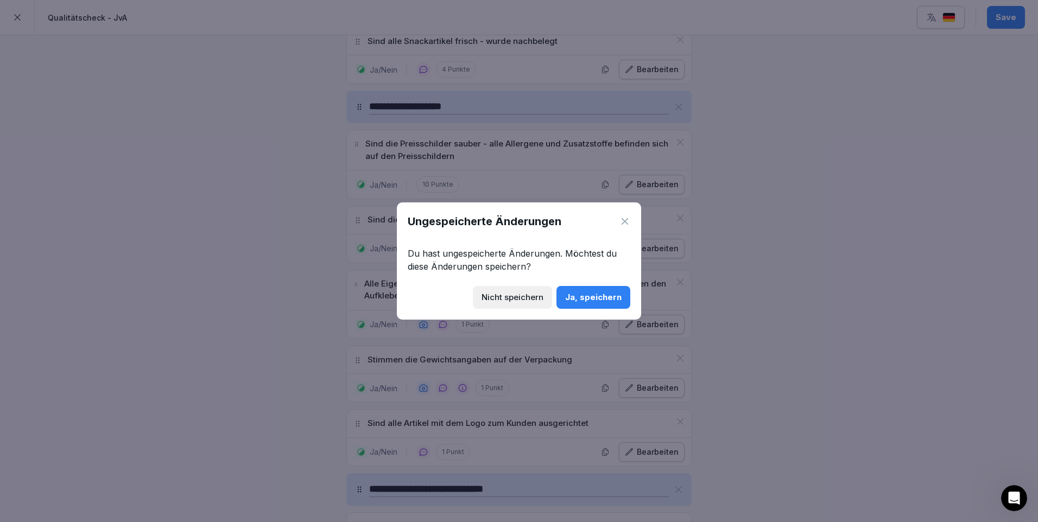
click at [593, 300] on div "Ja, speichern" at bounding box center [593, 298] width 56 height 12
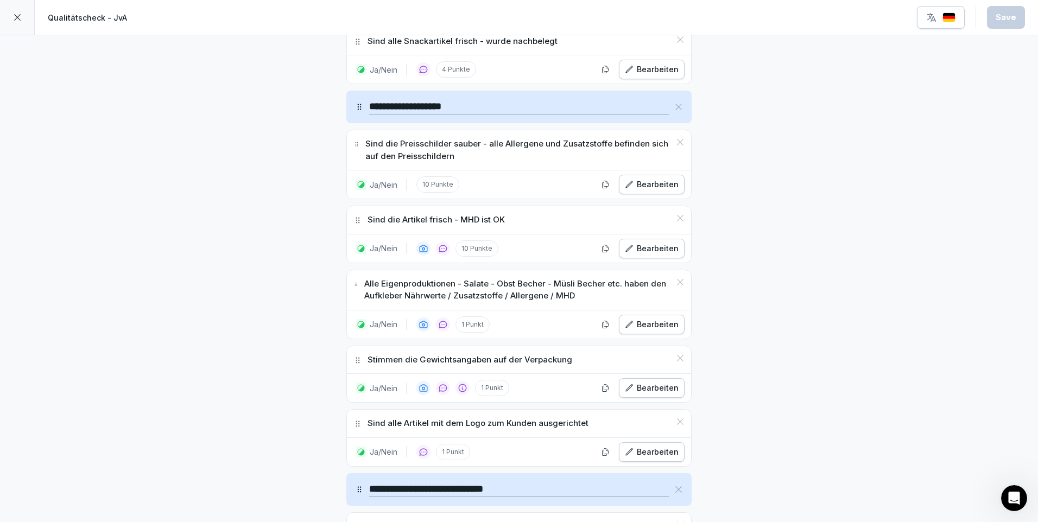
click at [18, 15] on icon at bounding box center [17, 17] width 9 height 9
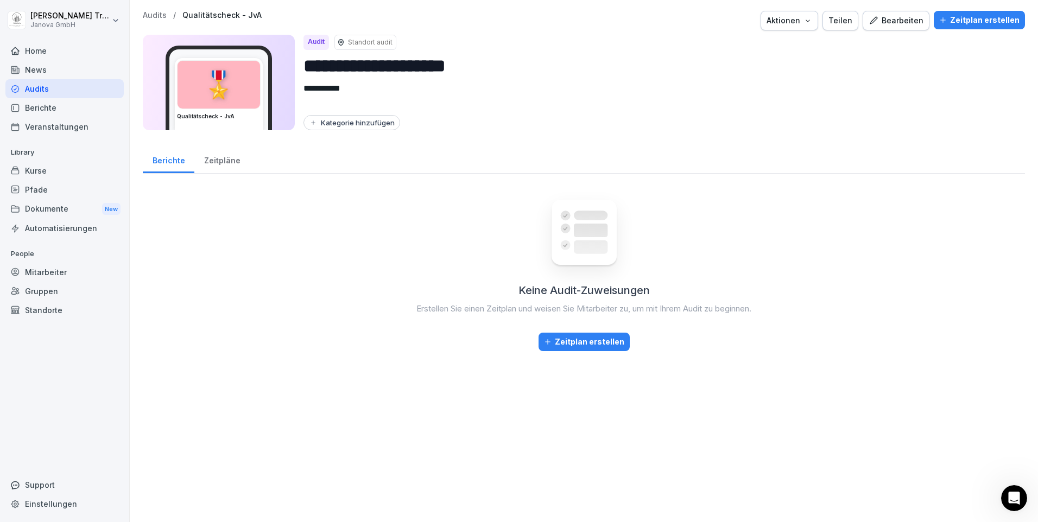
click at [34, 89] on div "Audits" at bounding box center [64, 88] width 118 height 19
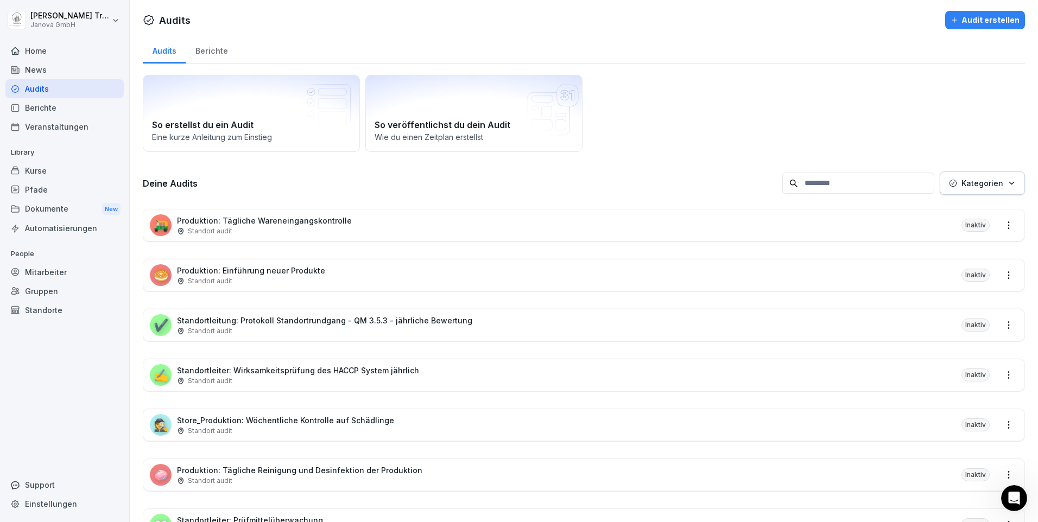
click at [242, 278] on div "Standort audit" at bounding box center [251, 281] width 148 height 10
